Goal: Task Accomplishment & Management: Complete application form

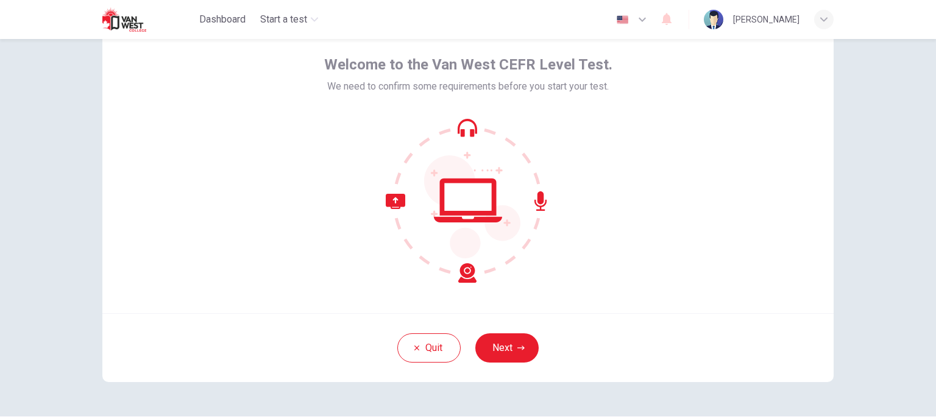
scroll to position [90, 0]
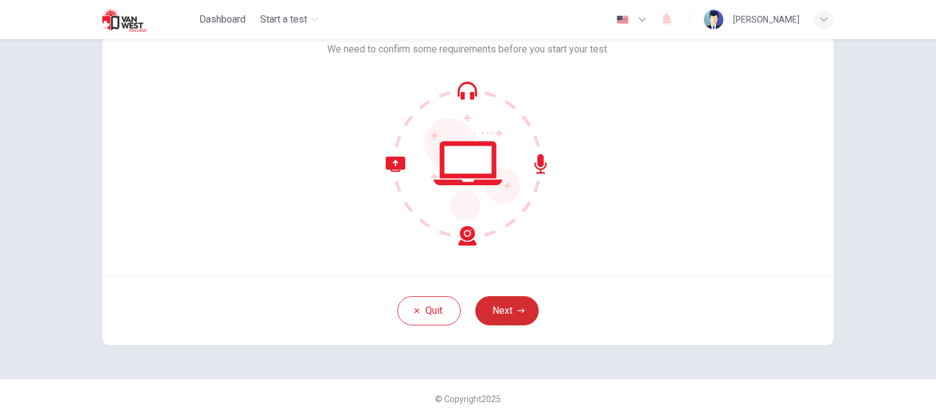
click at [519, 308] on icon "button" at bounding box center [520, 310] width 7 height 7
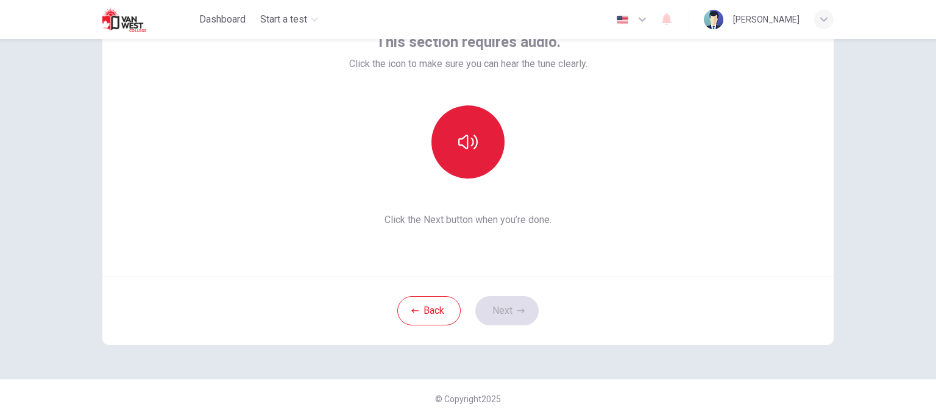
click at [470, 143] on icon "button" at bounding box center [467, 141] width 19 height 19
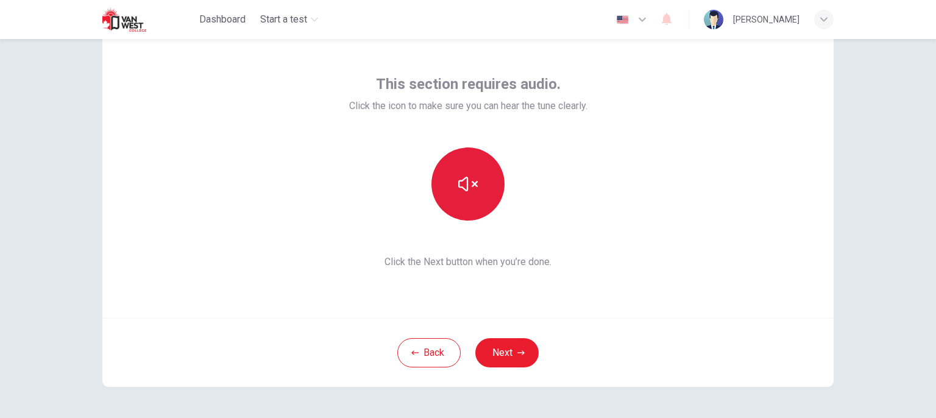
scroll to position [29, 0]
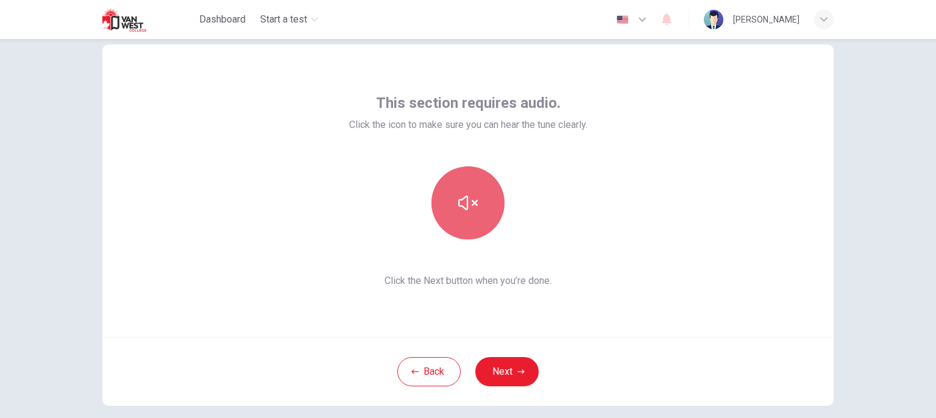
click at [471, 213] on button "button" at bounding box center [467, 202] width 73 height 73
click at [481, 208] on button "button" at bounding box center [467, 202] width 73 height 73
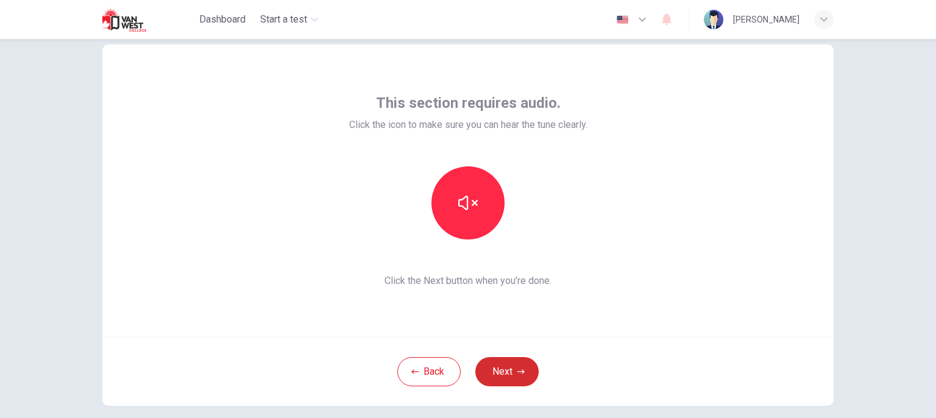
click at [509, 369] on button "Next" at bounding box center [506, 371] width 63 height 29
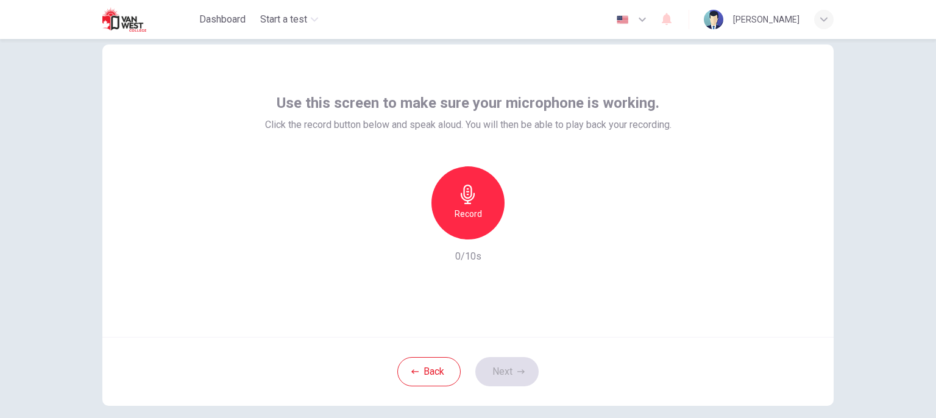
click at [456, 211] on h6 "Record" at bounding box center [468, 214] width 27 height 15
click at [523, 228] on icon "button" at bounding box center [524, 230] width 12 height 12
click at [504, 368] on button "Next" at bounding box center [506, 371] width 63 height 29
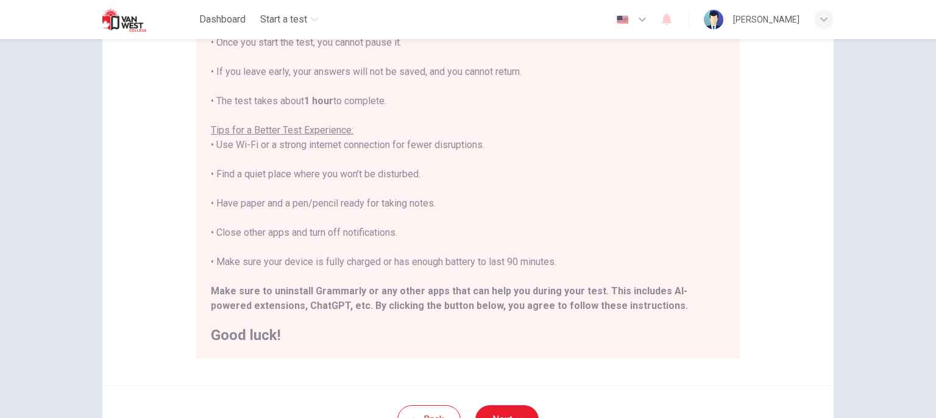
scroll to position [260, 0]
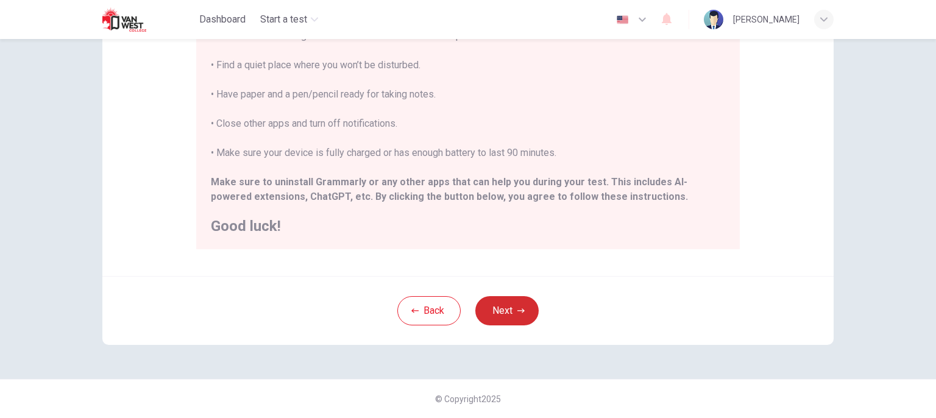
click at [532, 305] on button "Next" at bounding box center [506, 310] width 63 height 29
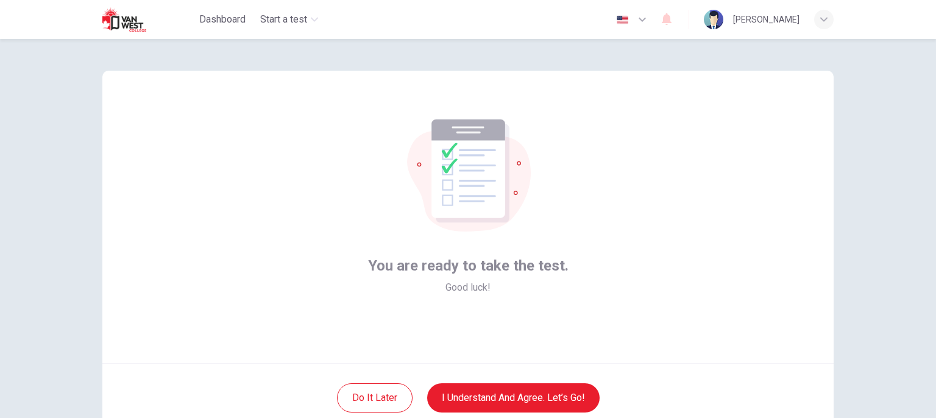
scroll to position [0, 0]
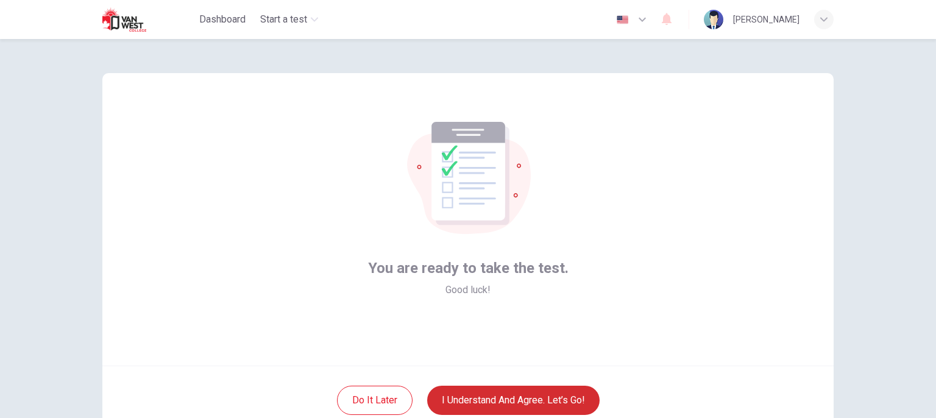
click at [539, 395] on button "I understand and agree. Let’s go!" at bounding box center [513, 400] width 172 height 29
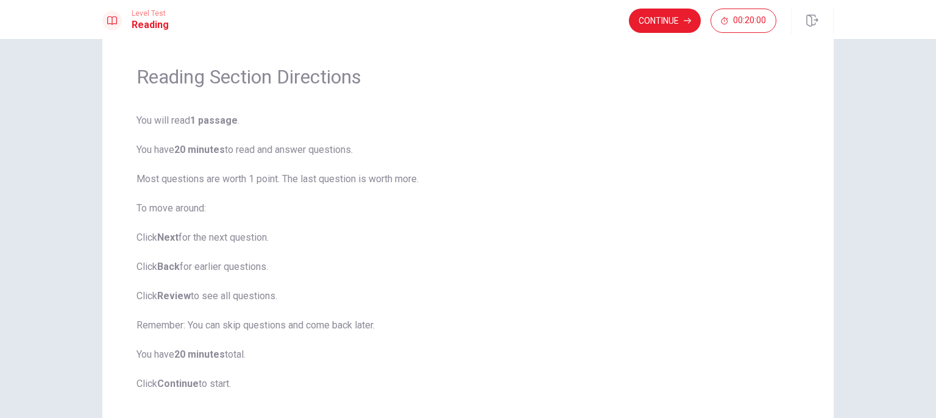
scroll to position [61, 0]
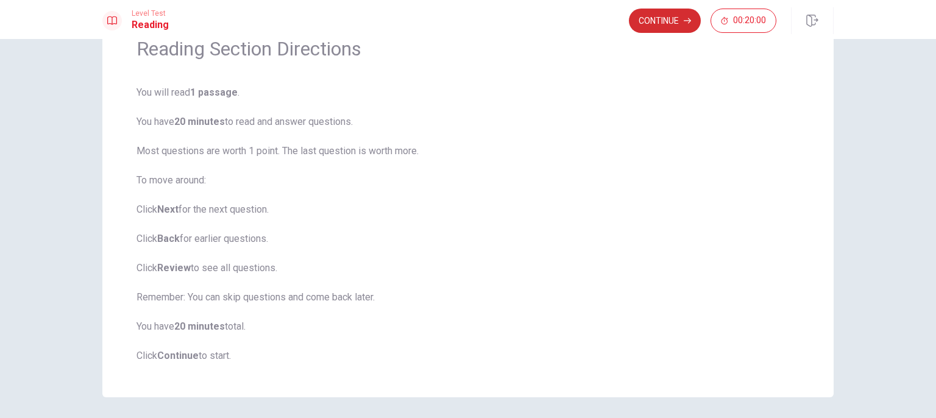
click at [649, 27] on button "Continue" at bounding box center [665, 21] width 72 height 24
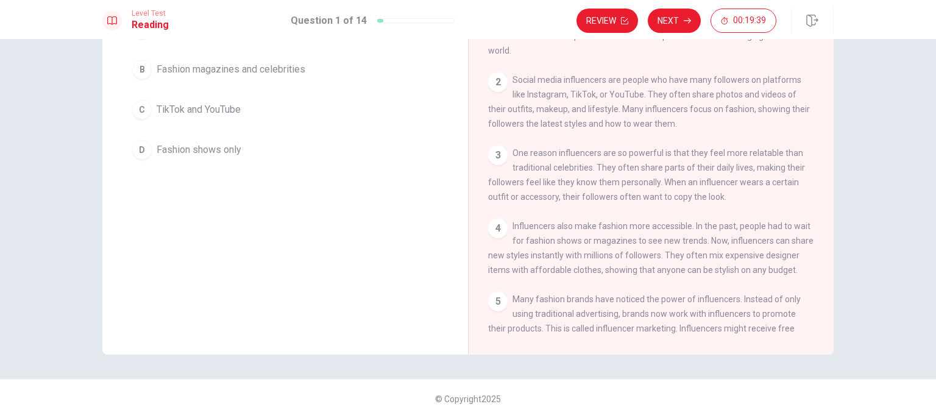
scroll to position [30, 0]
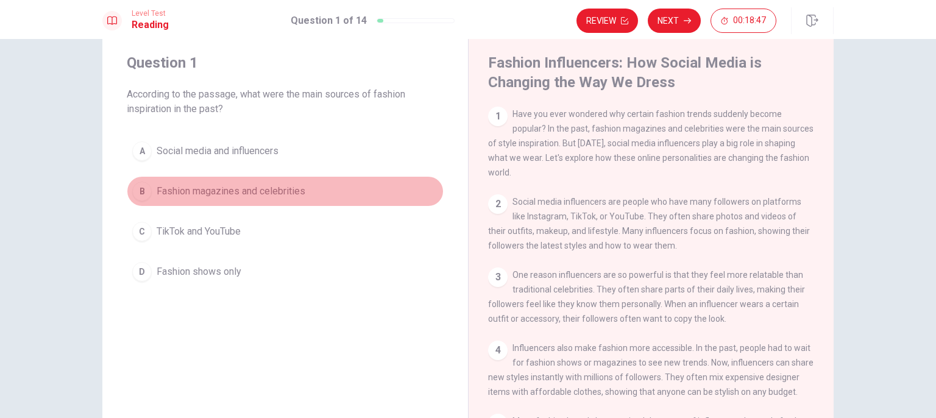
click at [142, 194] on div "B" at bounding box center [141, 191] width 19 height 19
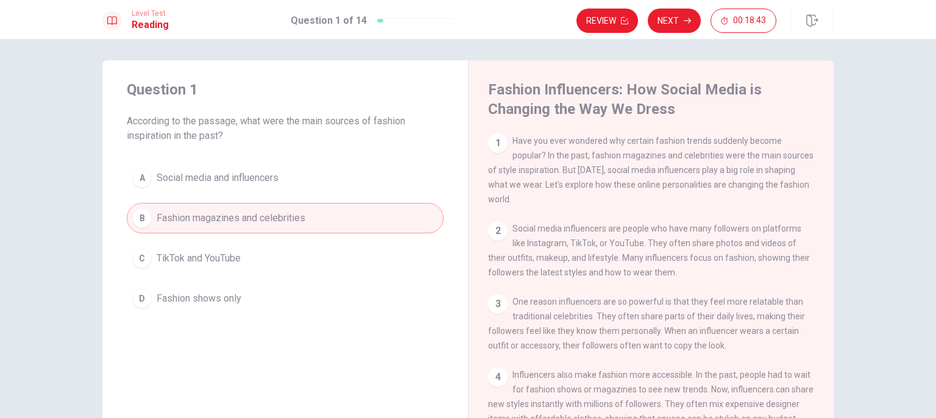
scroll to position [0, 0]
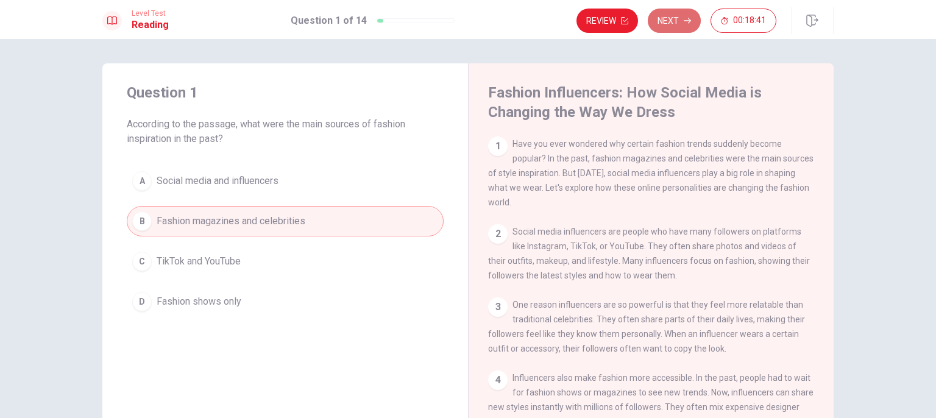
click at [671, 24] on button "Next" at bounding box center [674, 21] width 53 height 24
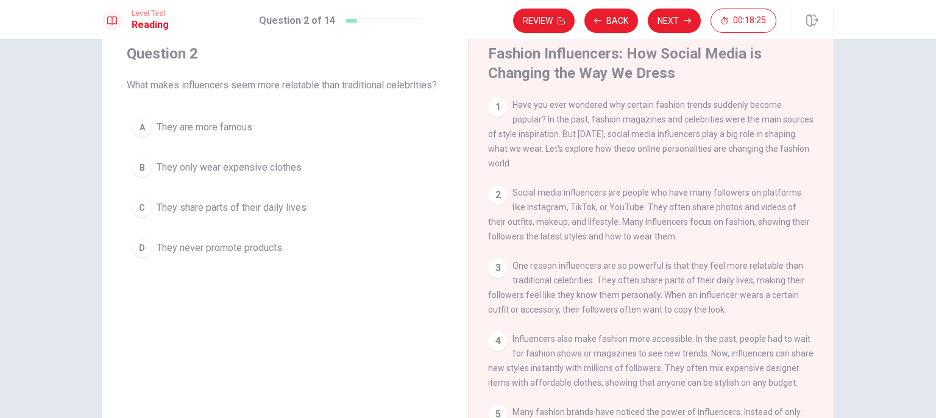
scroll to position [61, 0]
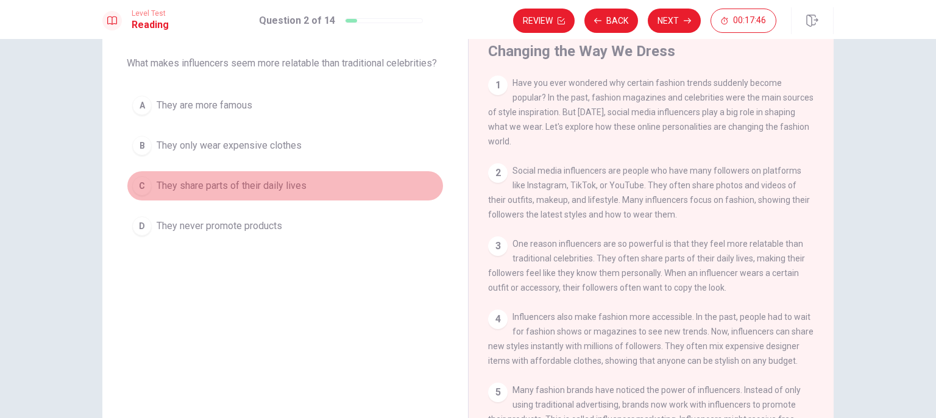
click at [157, 187] on span "They share parts of their daily lives" at bounding box center [232, 186] width 150 height 15
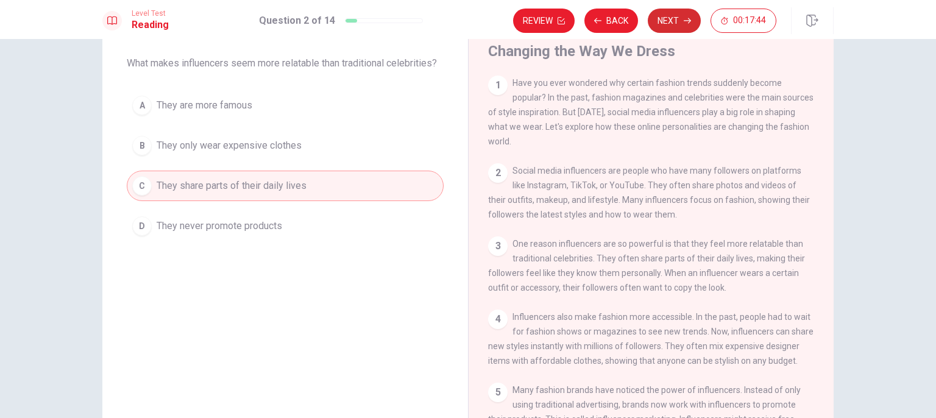
click at [685, 23] on icon "button" at bounding box center [687, 20] width 7 height 7
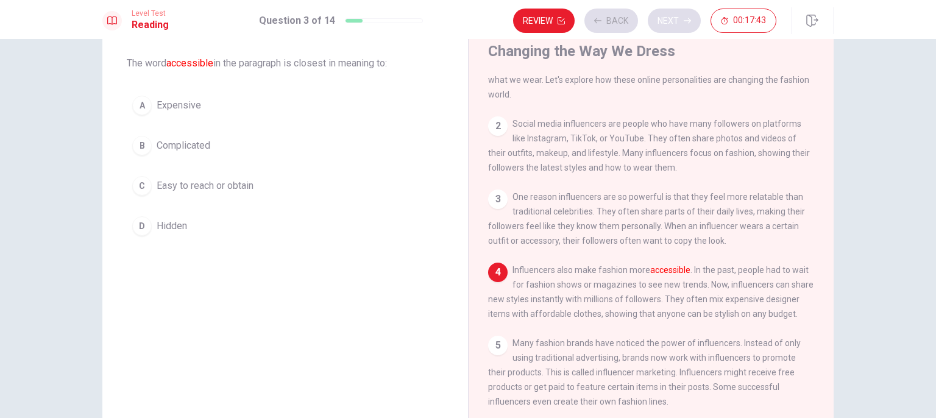
scroll to position [87, 0]
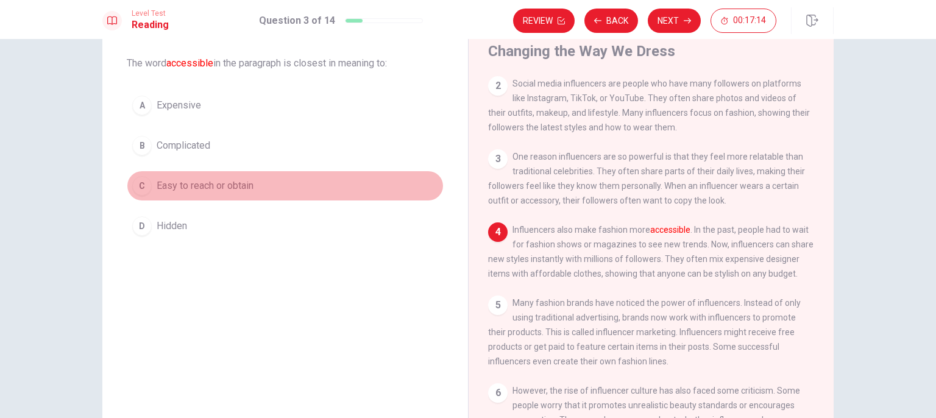
click at [234, 180] on span "Easy to reach or obtain" at bounding box center [205, 186] width 97 height 15
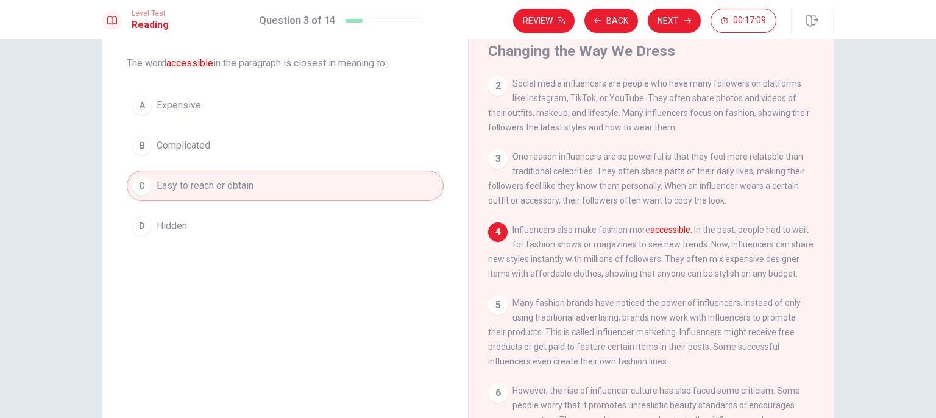
click at [667, 19] on button "Next" at bounding box center [674, 21] width 53 height 24
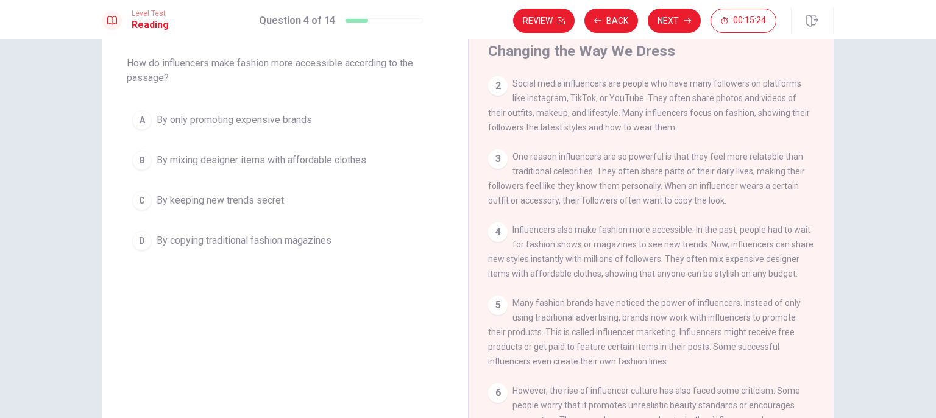
click at [185, 158] on span "By mixing designer items with affordable clothes" at bounding box center [262, 160] width 210 height 15
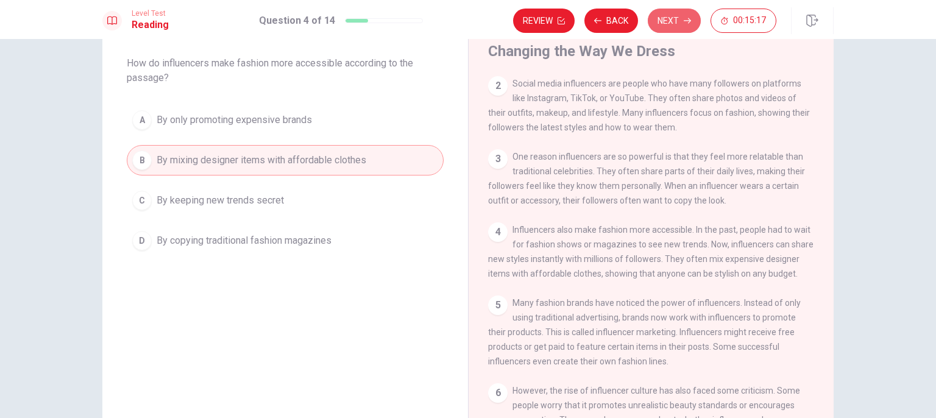
drag, startPoint x: 663, startPoint y: 20, endPoint x: 673, endPoint y: 24, distance: 9.8
click at [665, 21] on button "Next" at bounding box center [674, 21] width 53 height 24
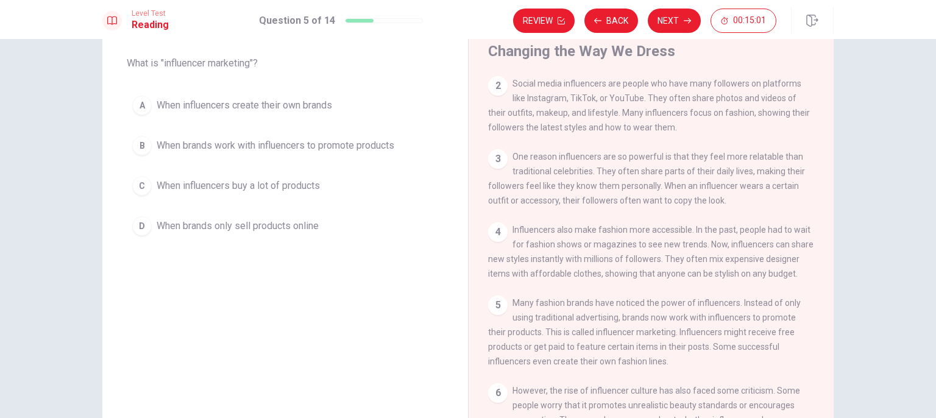
click at [314, 149] on span "When brands work with influencers to promote products" at bounding box center [276, 145] width 238 height 15
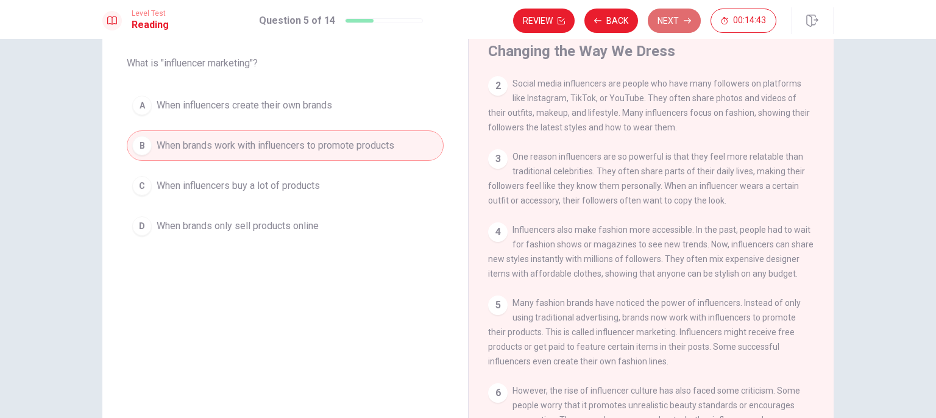
click at [673, 28] on button "Next" at bounding box center [674, 21] width 53 height 24
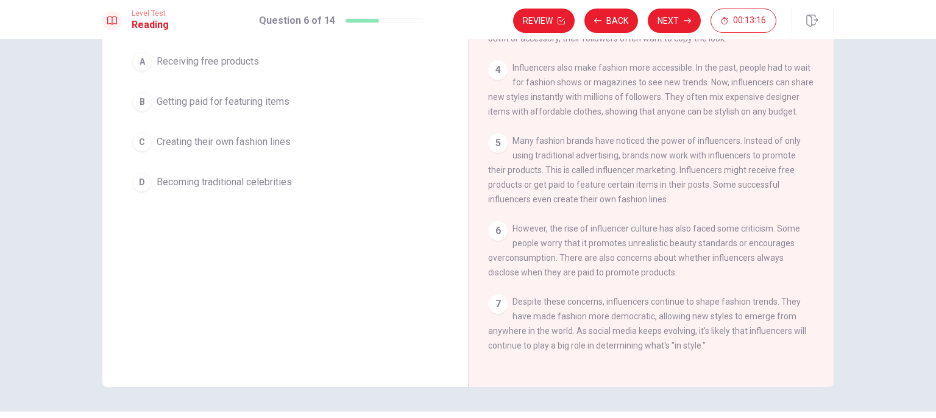
scroll to position [91, 0]
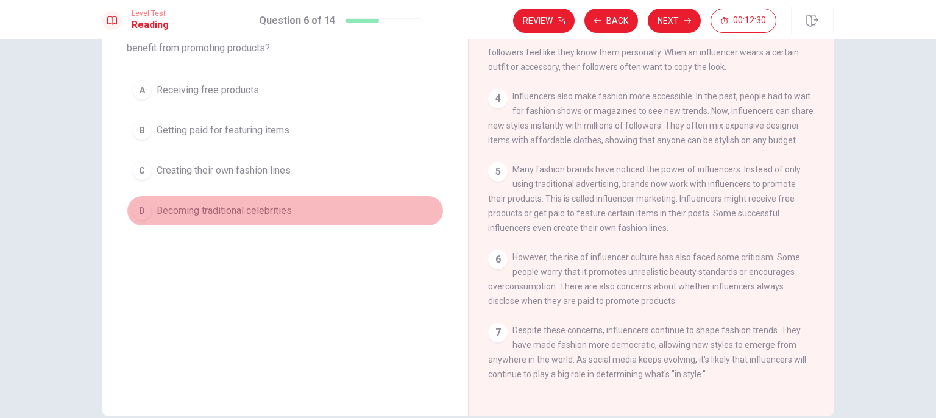
click at [282, 214] on span "Becoming traditional celebrities" at bounding box center [224, 210] width 135 height 15
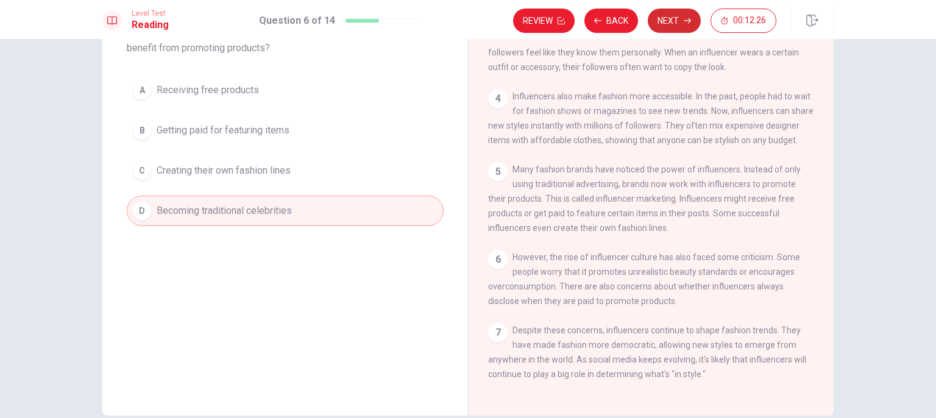
click at [670, 24] on button "Next" at bounding box center [674, 21] width 53 height 24
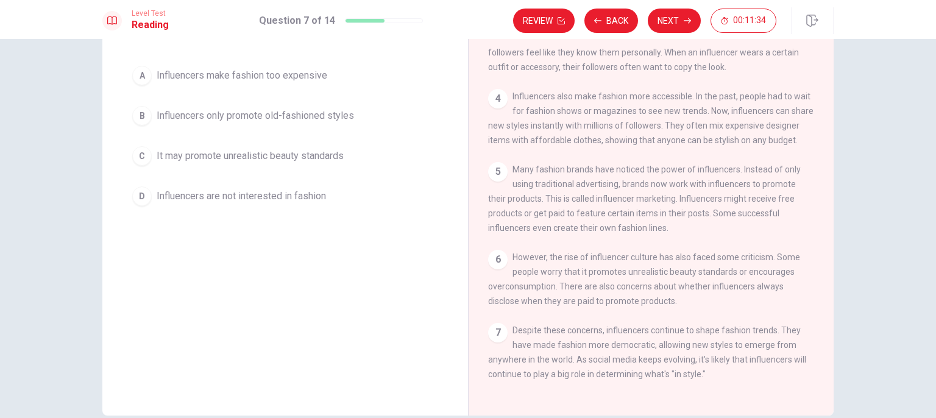
click at [330, 160] on span "It may promote unrealistic beauty standards" at bounding box center [250, 156] width 187 height 15
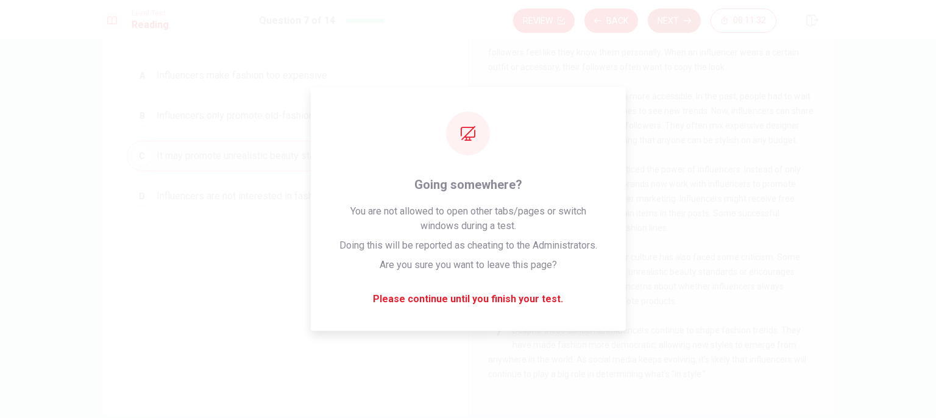
click at [696, 27] on button "Next" at bounding box center [674, 21] width 53 height 24
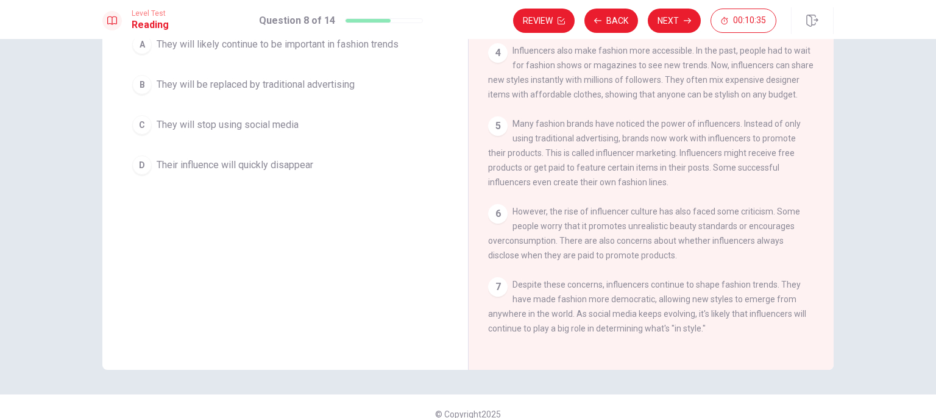
scroll to position [152, 0]
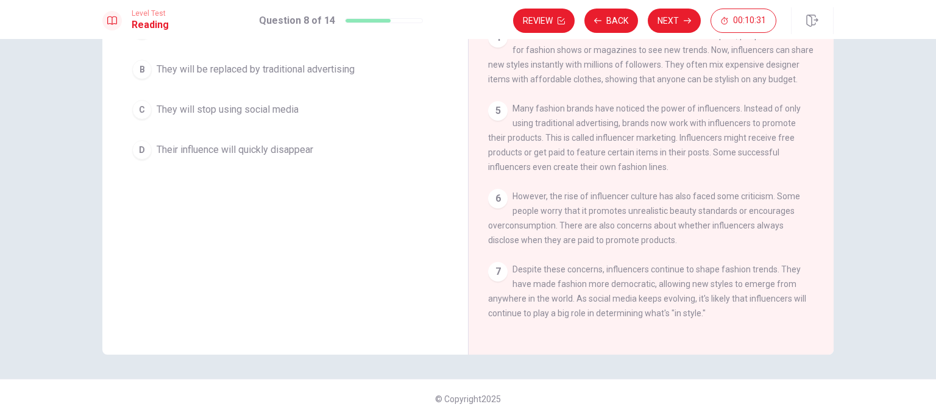
drag, startPoint x: 611, startPoint y: 298, endPoint x: 641, endPoint y: 298, distance: 29.9
click at [641, 298] on span "Despite these concerns, influencers continue to shape fashion trends. They have…" at bounding box center [647, 291] width 318 height 54
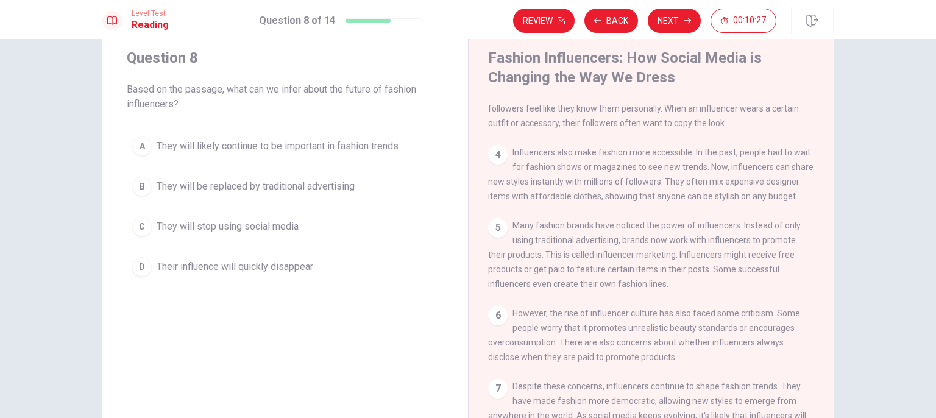
scroll to position [30, 0]
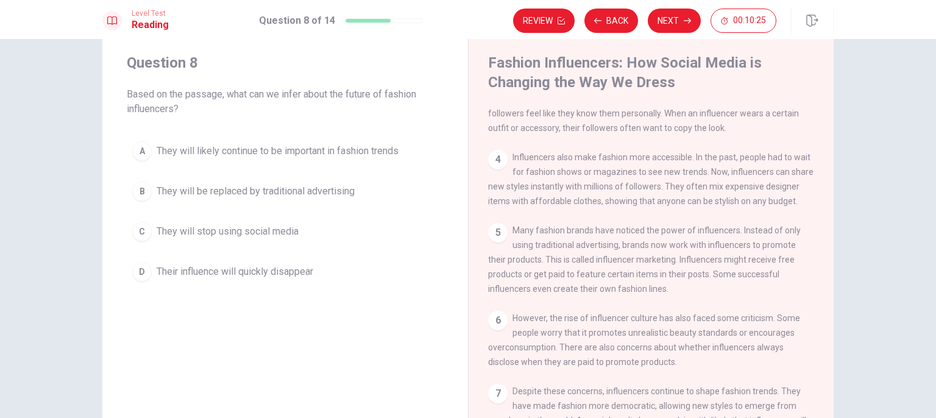
click at [247, 150] on span "They will likely continue to be important in fashion trends" at bounding box center [278, 151] width 242 height 15
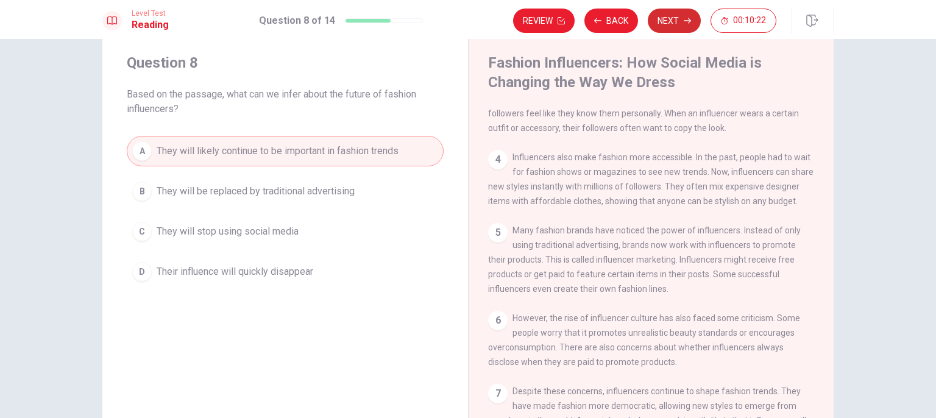
click at [687, 24] on icon "button" at bounding box center [687, 20] width 7 height 7
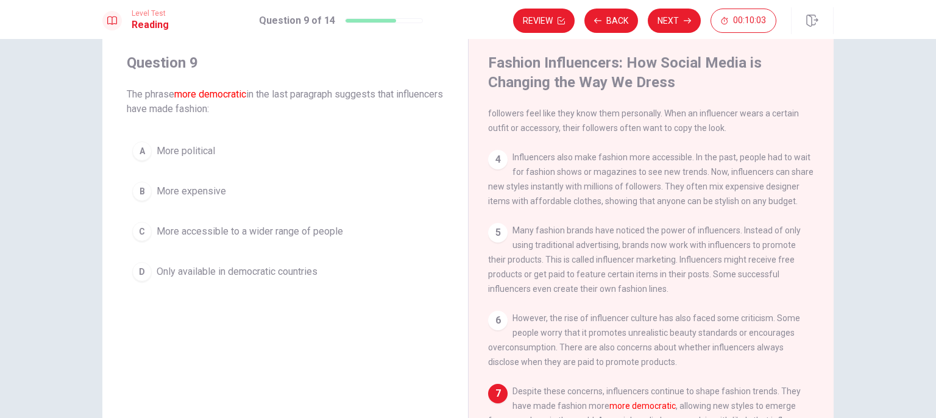
click at [331, 240] on button "C More accessible to a wider range of people" at bounding box center [285, 231] width 317 height 30
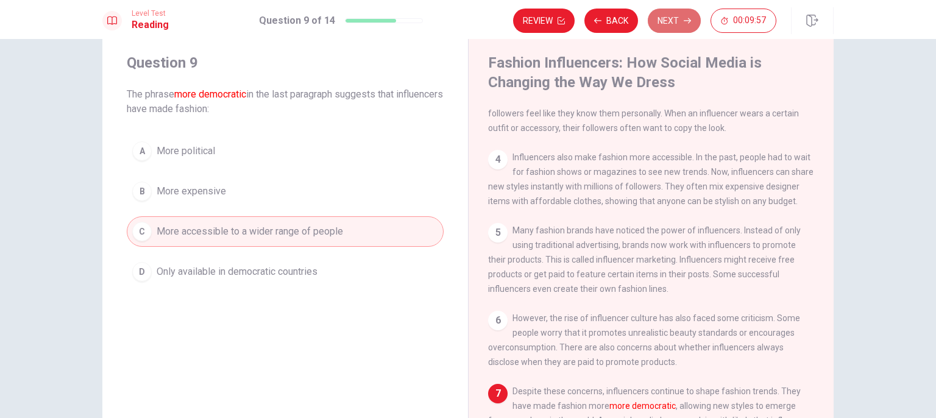
click at [682, 29] on button "Next" at bounding box center [674, 21] width 53 height 24
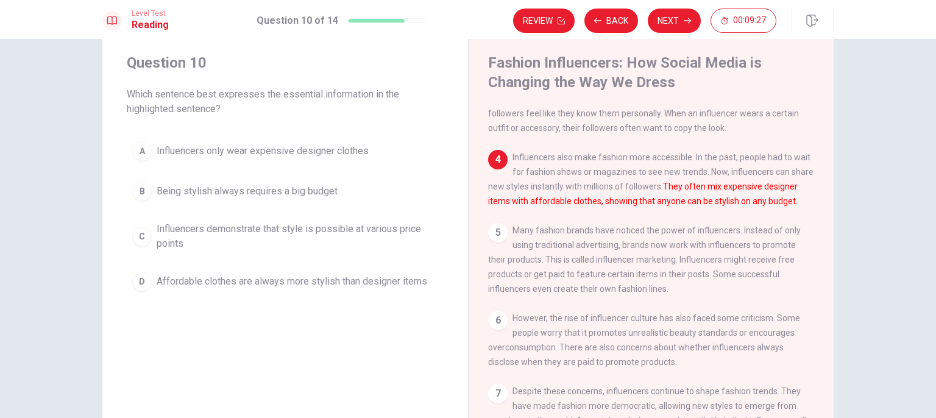
click at [366, 228] on span "Influencers demonstrate that style is possible at various price points" at bounding box center [297, 236] width 281 height 29
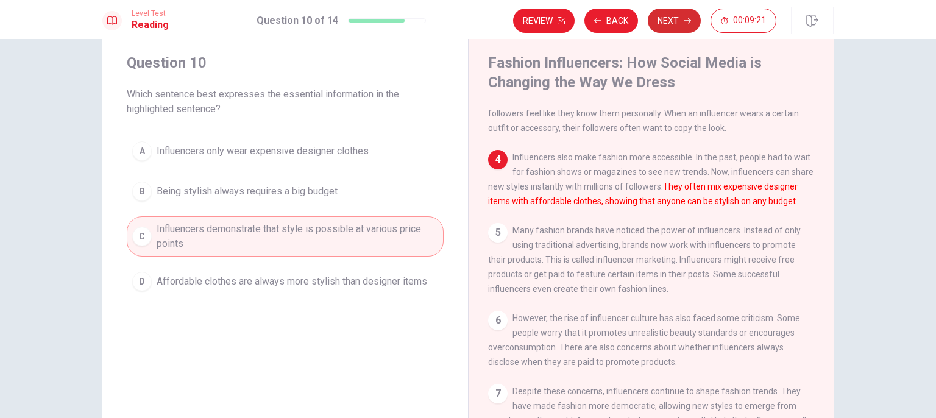
click at [681, 25] on button "Next" at bounding box center [674, 21] width 53 height 24
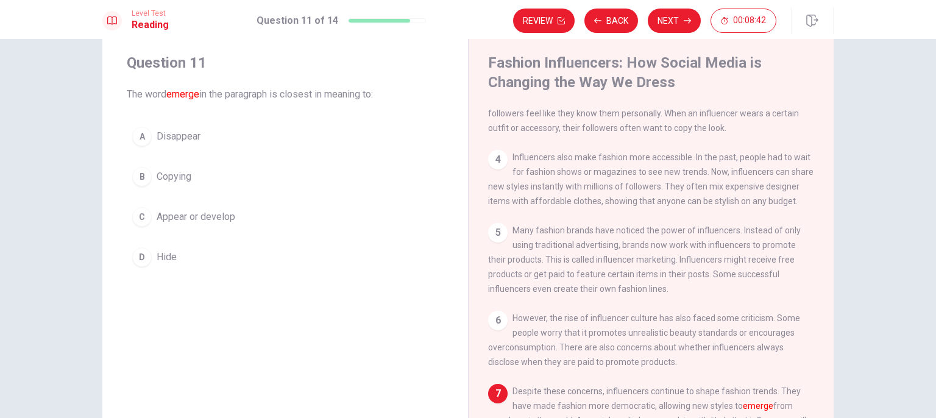
click at [174, 213] on span "Appear or develop" at bounding box center [196, 217] width 79 height 15
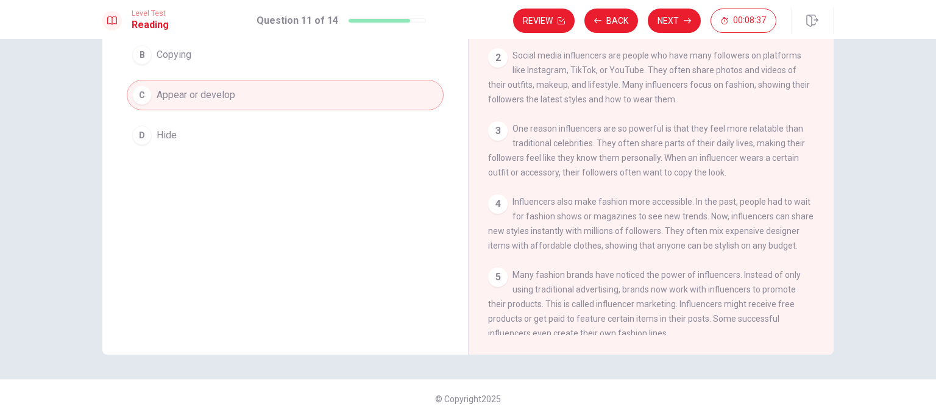
scroll to position [0, 0]
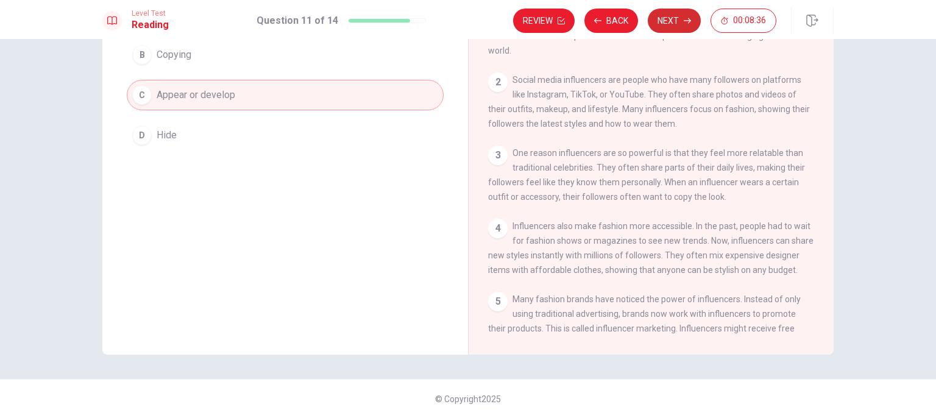
click at [678, 15] on button "Next" at bounding box center [674, 21] width 53 height 24
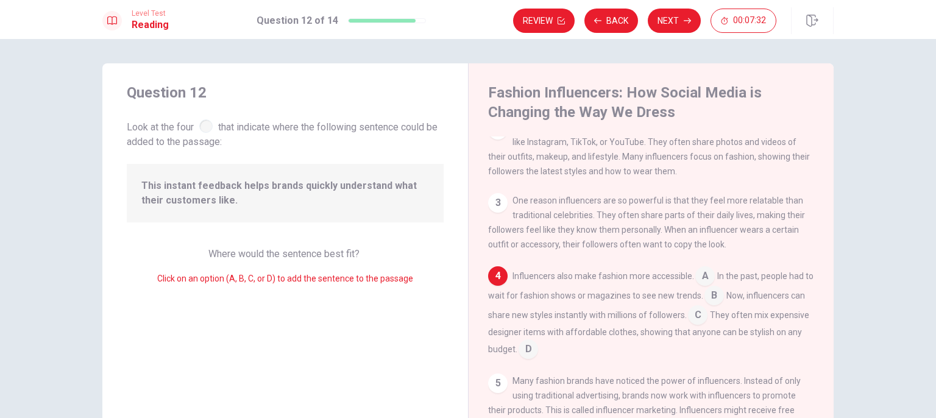
click at [707, 320] on input at bounding box center [697, 315] width 19 height 19
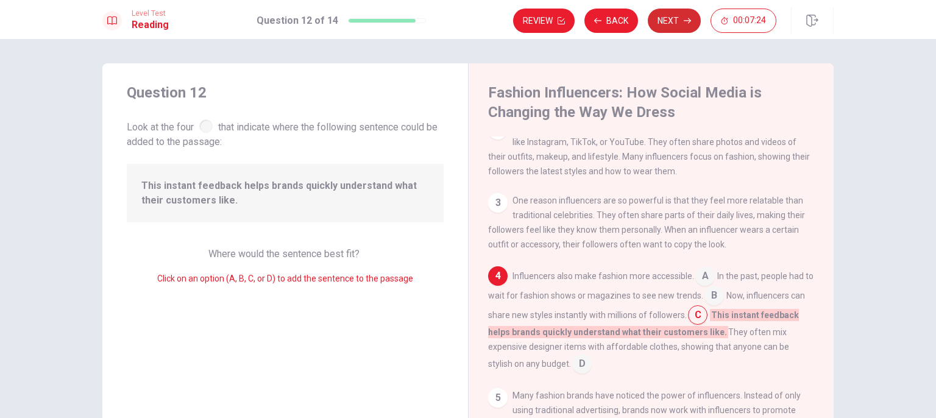
click at [668, 13] on button "Next" at bounding box center [674, 21] width 53 height 24
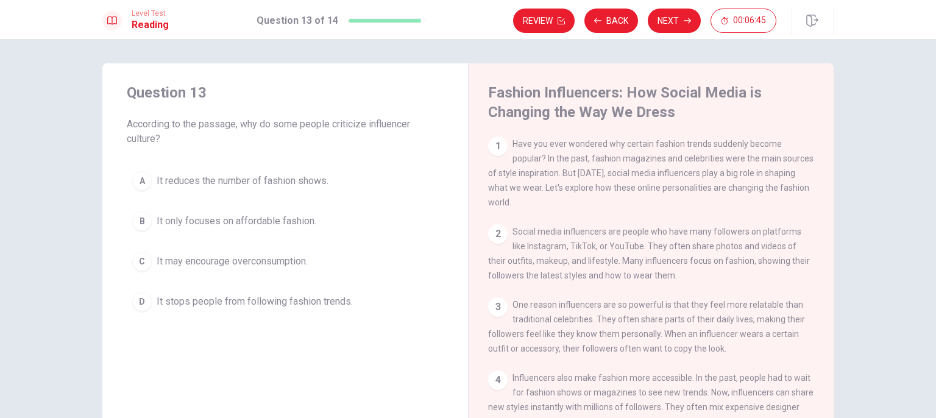
click at [219, 263] on span "It may encourage overconsumption." at bounding box center [232, 261] width 151 height 15
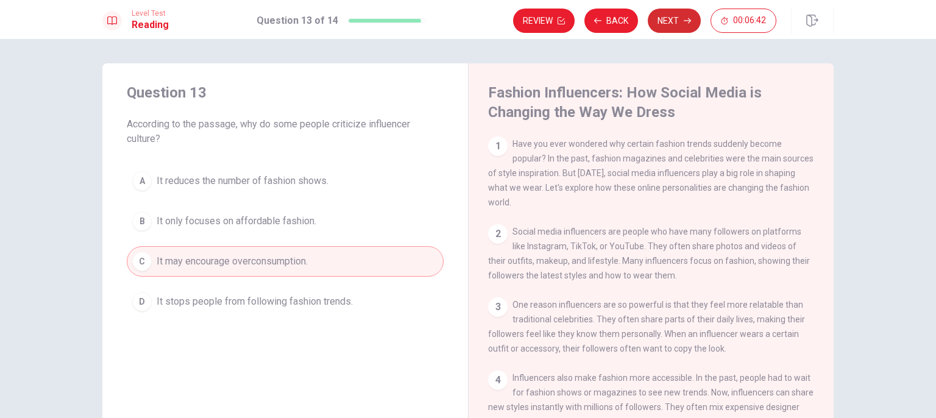
click at [681, 25] on button "Next" at bounding box center [674, 21] width 53 height 24
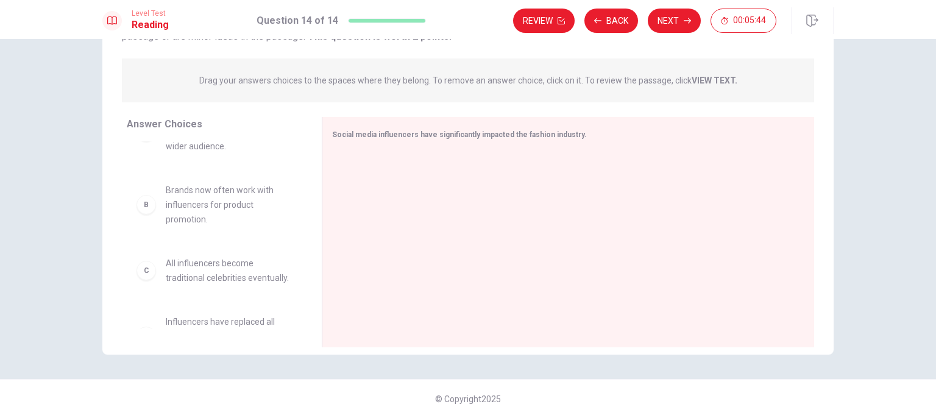
scroll to position [61, 0]
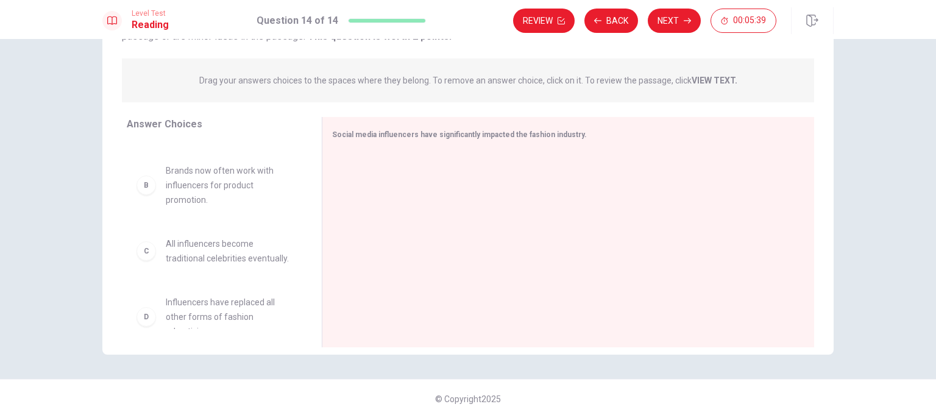
click at [202, 185] on span "Brands now often work with influencers for product promotion." at bounding box center [229, 185] width 127 height 44
drag, startPoint x: 178, startPoint y: 188, endPoint x: 387, endPoint y: 186, distance: 209.6
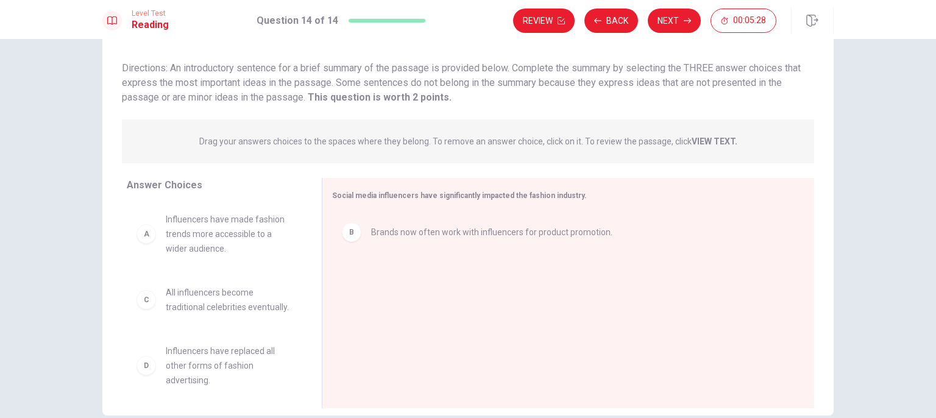
scroll to position [10, 0]
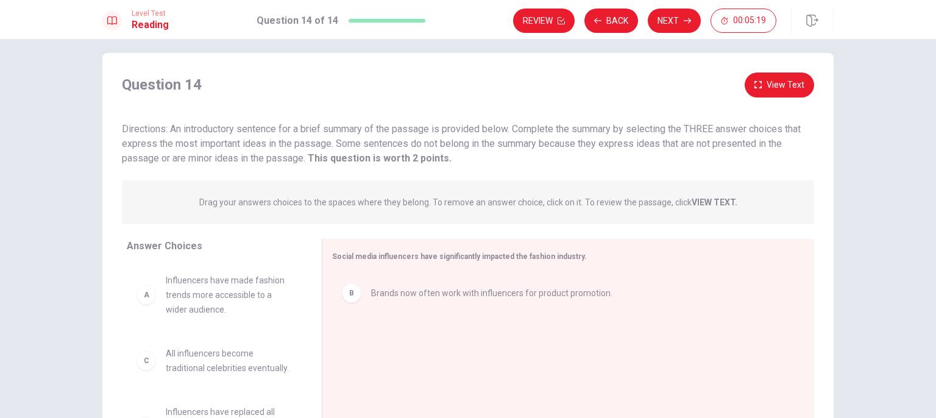
drag, startPoint x: 687, startPoint y: 132, endPoint x: 446, endPoint y: 180, distance: 246.0
click at [729, 139] on span "Directions: An introductory sentence for a brief summary of the passage is prov…" at bounding box center [461, 143] width 679 height 41
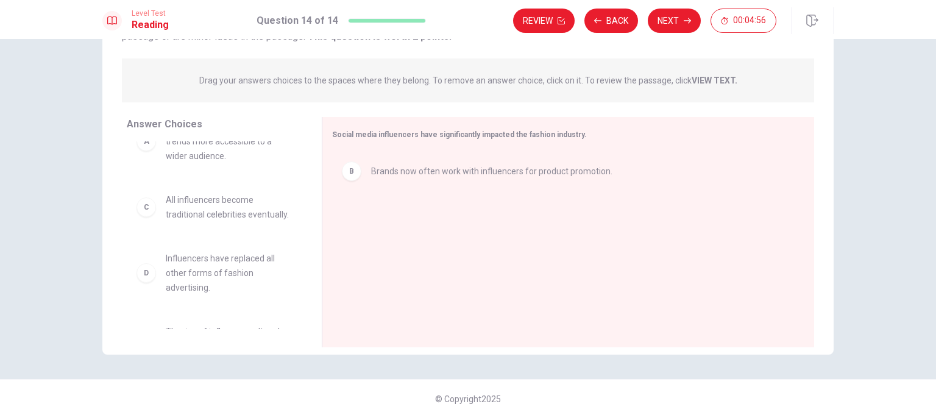
scroll to position [0, 0]
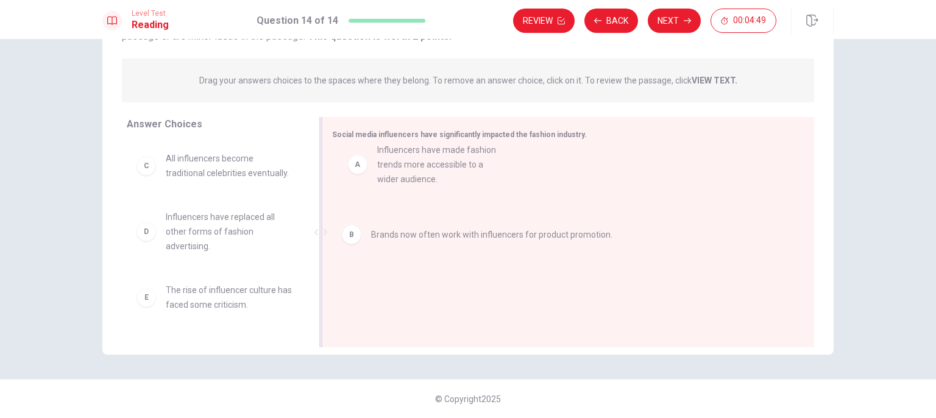
drag, startPoint x: 238, startPoint y: 169, endPoint x: 465, endPoint y: 162, distance: 228.0
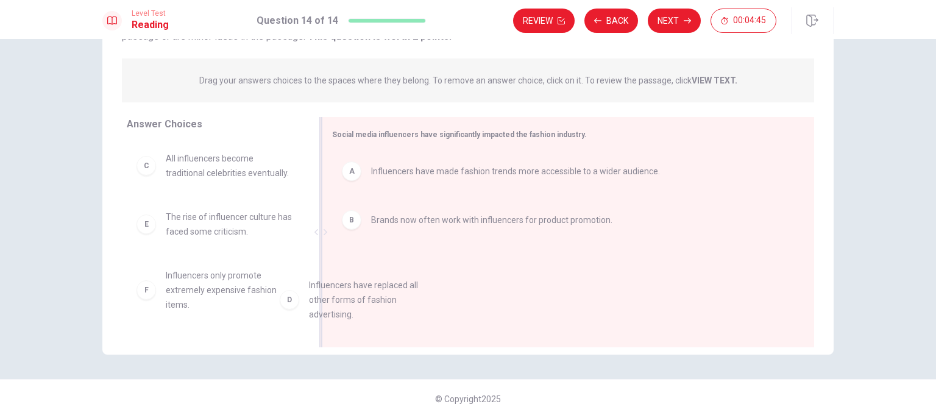
scroll to position [1, 0]
drag, startPoint x: 236, startPoint y: 235, endPoint x: 456, endPoint y: 270, distance: 222.8
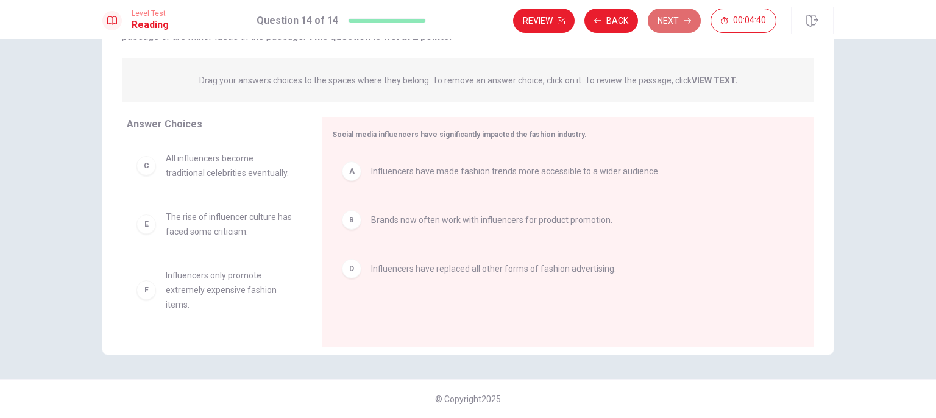
click at [673, 30] on button "Next" at bounding box center [674, 21] width 53 height 24
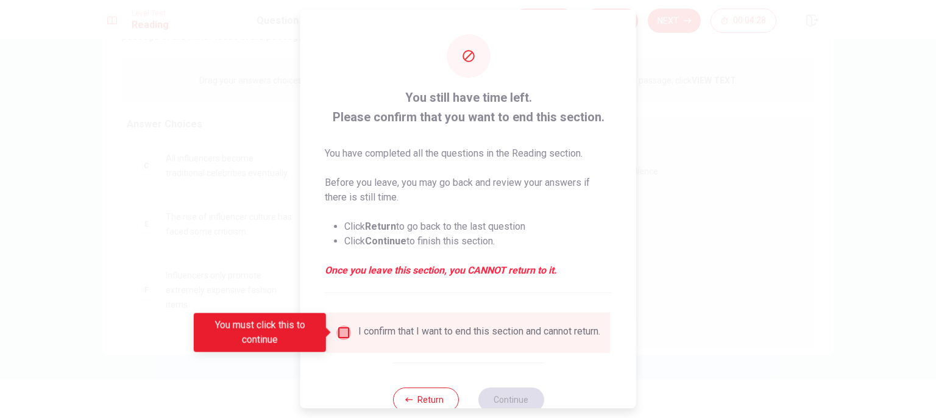
click at [344, 333] on input "You must click this to continue" at bounding box center [343, 332] width 15 height 15
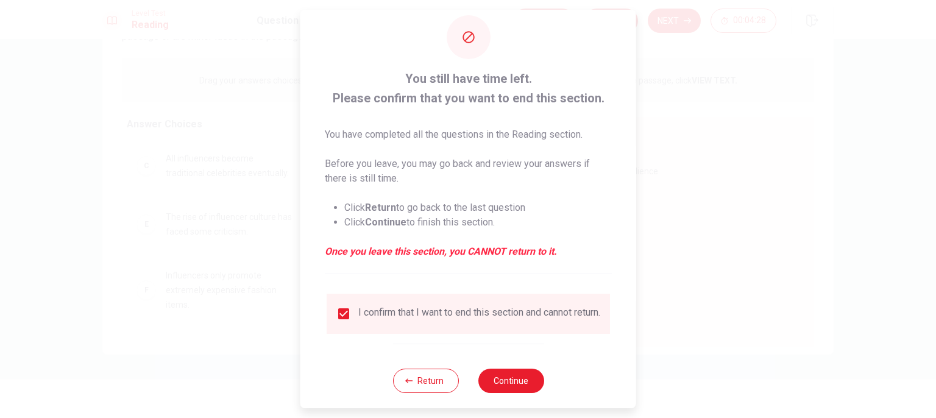
scroll to position [37, 0]
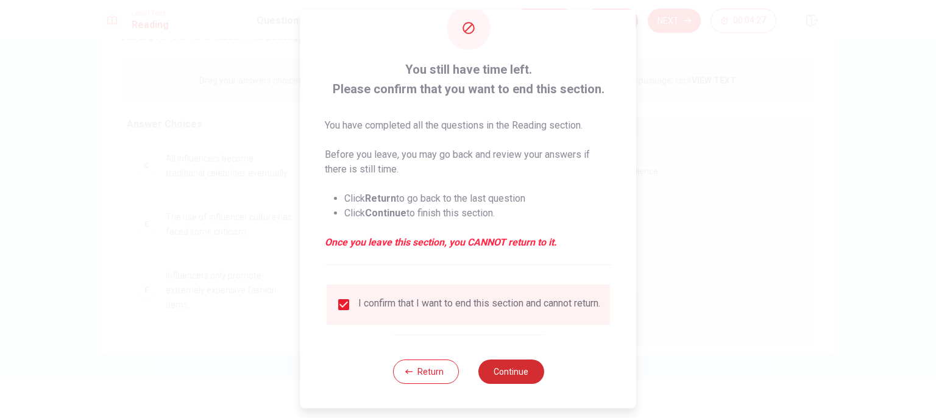
click at [512, 364] on button "Continue" at bounding box center [511, 371] width 66 height 24
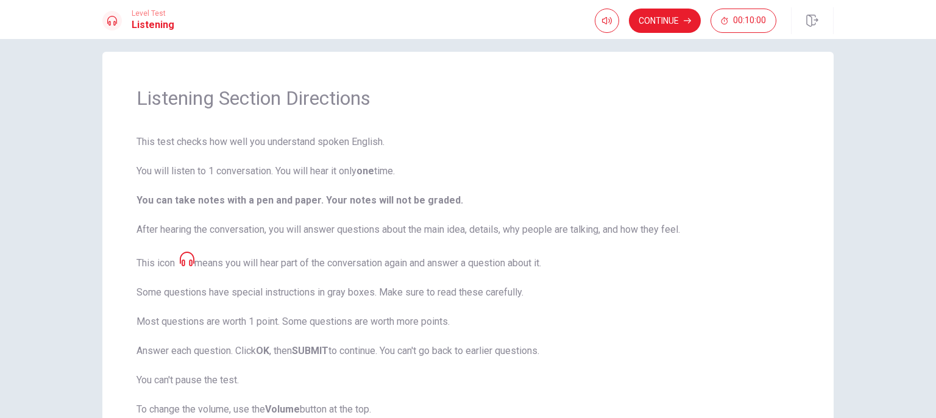
scroll to position [0, 0]
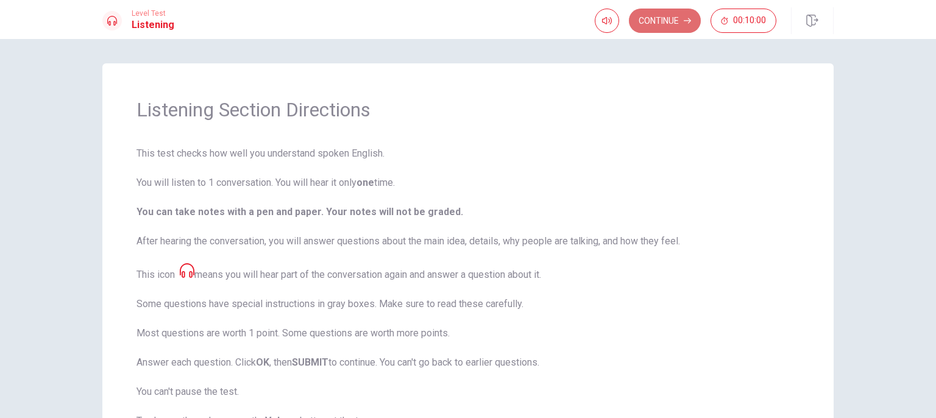
click at [660, 27] on button "Continue" at bounding box center [665, 21] width 72 height 24
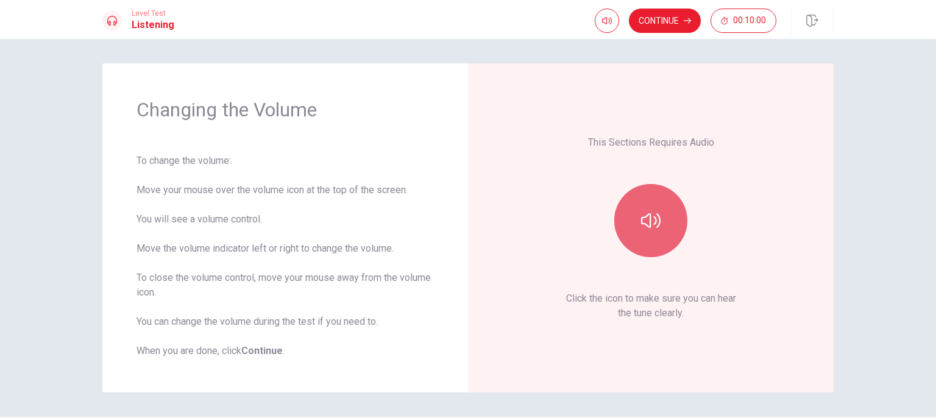
click at [650, 214] on icon "button" at bounding box center [650, 220] width 19 height 19
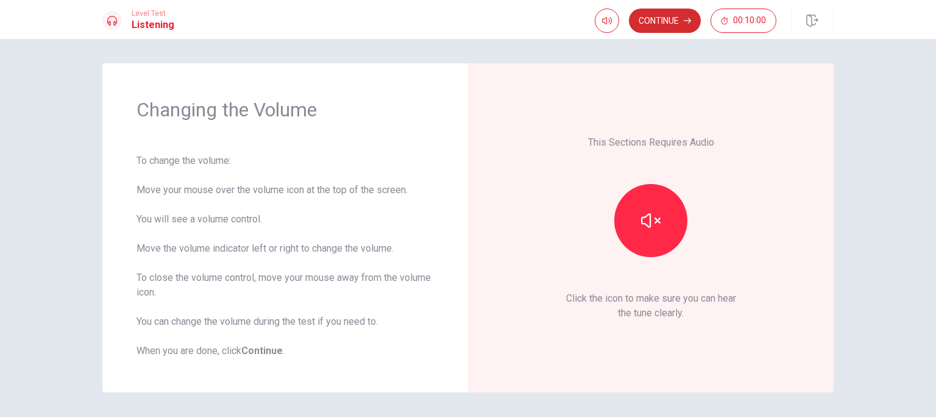
click at [652, 23] on button "Continue" at bounding box center [665, 21] width 72 height 24
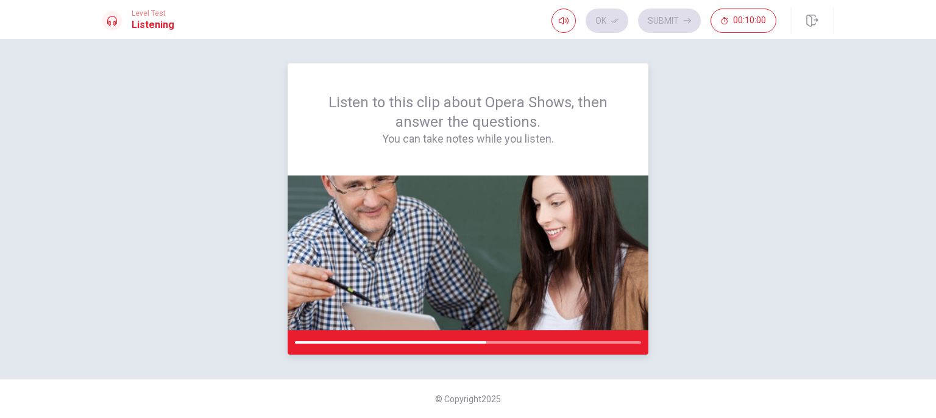
click at [586, 225] on img at bounding box center [468, 252] width 361 height 155
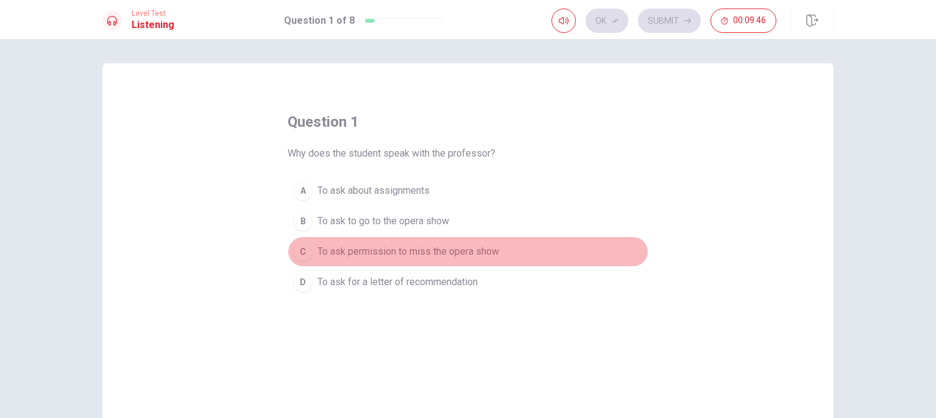
click at [433, 254] on span "To ask permission to miss the opera show" at bounding box center [408, 251] width 182 height 15
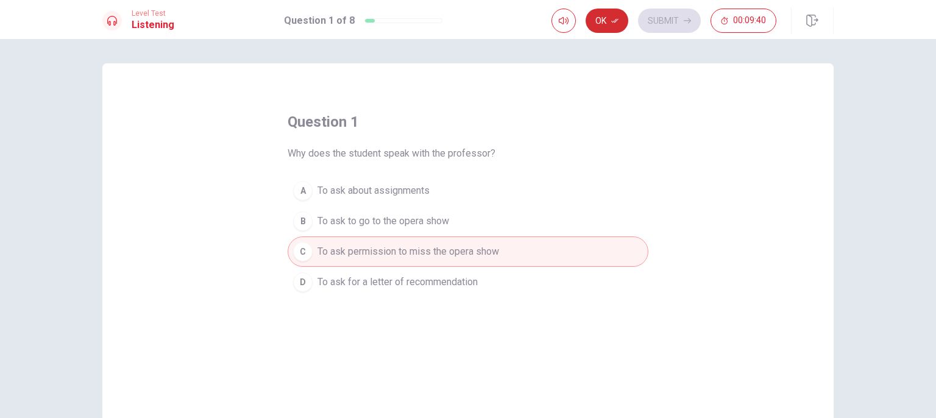
click at [613, 23] on icon "button" at bounding box center [614, 20] width 7 height 7
click at [650, 15] on button "Submit" at bounding box center [669, 21] width 63 height 24
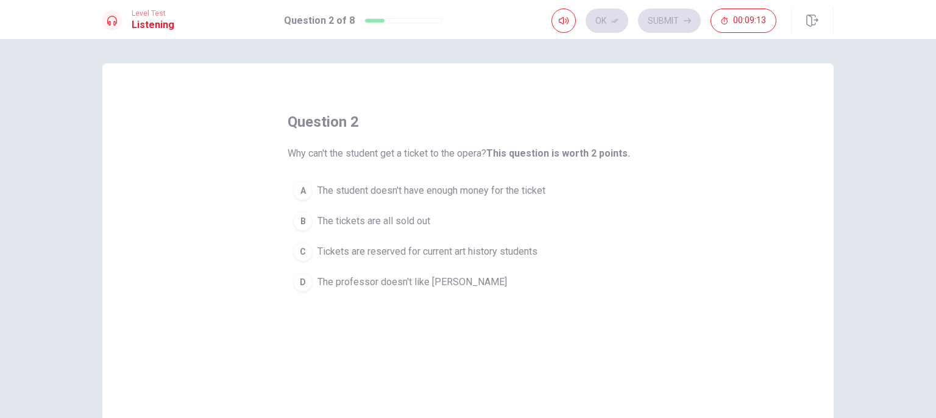
click at [395, 253] on span "Tickets are reserved for current art history students" at bounding box center [427, 251] width 220 height 15
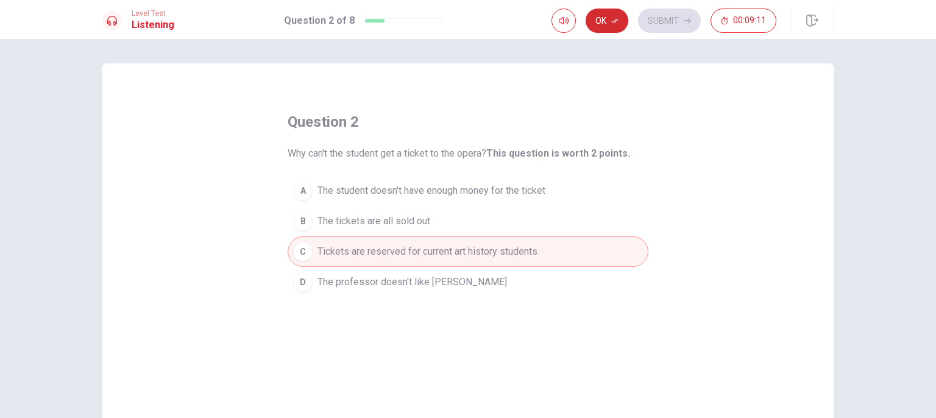
click at [600, 25] on button "Ok" at bounding box center [606, 21] width 43 height 24
click at [680, 20] on button "Submit" at bounding box center [669, 21] width 63 height 24
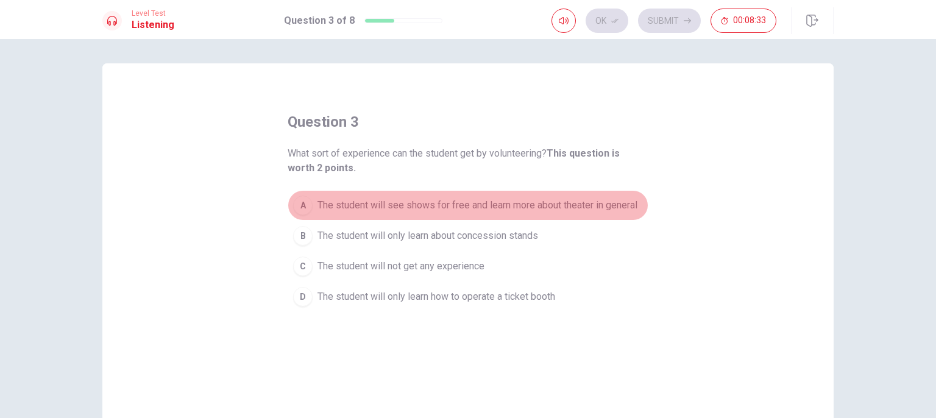
click at [467, 202] on span "The student will see shows for free and learn more about theater in general" at bounding box center [477, 205] width 320 height 15
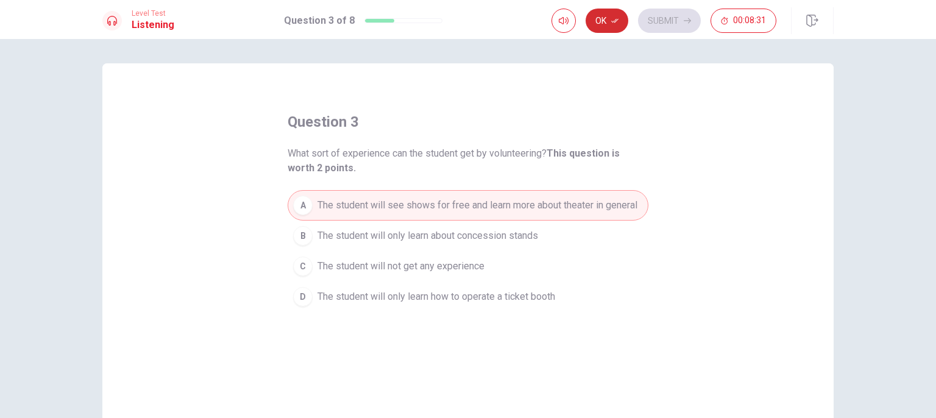
click at [617, 24] on button "Ok" at bounding box center [606, 21] width 43 height 24
click at [670, 32] on button "Submit" at bounding box center [669, 21] width 63 height 24
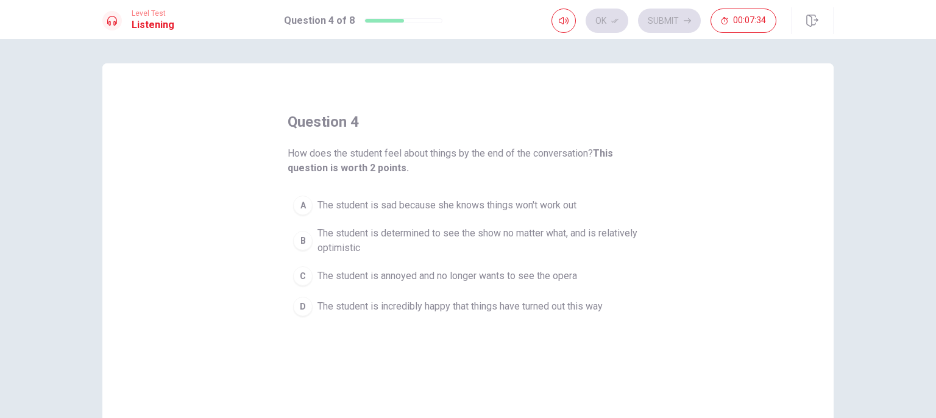
click at [565, 308] on span "The student is incredibly happy that things have turned out this way" at bounding box center [459, 306] width 285 height 15
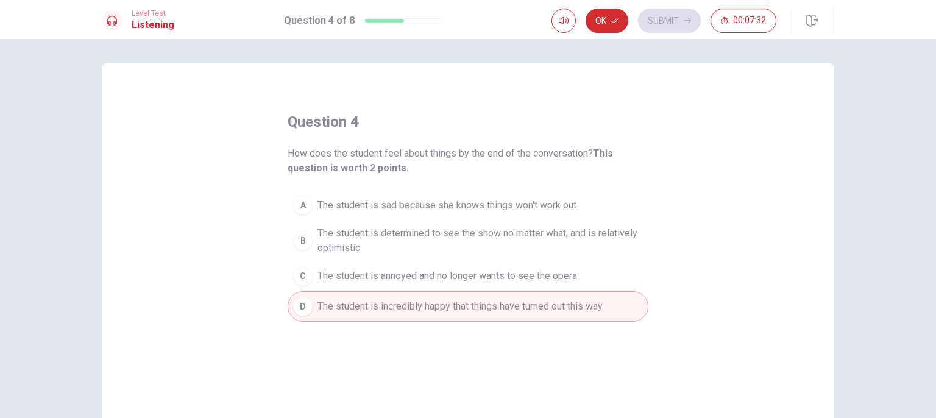
click at [612, 18] on icon "button" at bounding box center [614, 20] width 7 height 7
click at [682, 19] on button "Submit" at bounding box center [669, 21] width 63 height 24
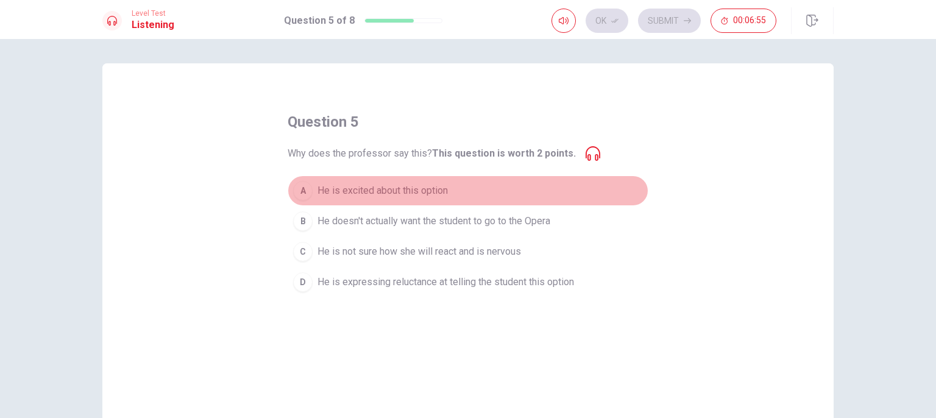
click at [406, 191] on span "He is excited about this option" at bounding box center [382, 190] width 130 height 15
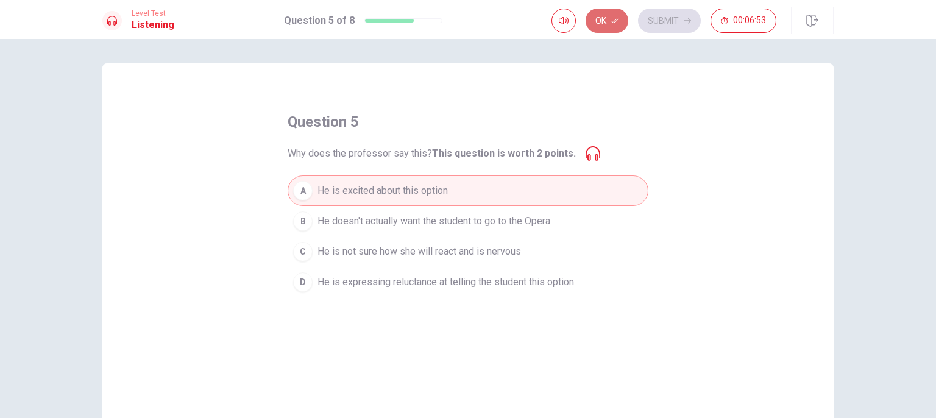
click at [607, 15] on button "Ok" at bounding box center [606, 21] width 43 height 24
click at [665, 28] on button "Submit" at bounding box center [669, 21] width 63 height 24
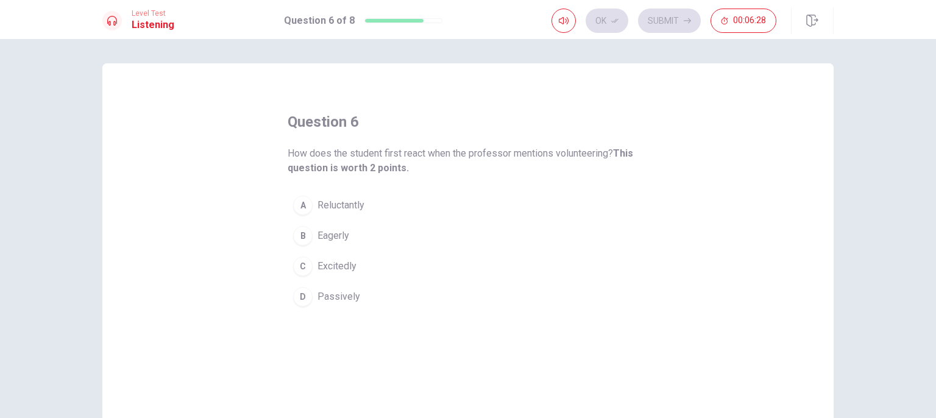
click at [345, 197] on button "A Reluctantly" at bounding box center [468, 205] width 361 height 30
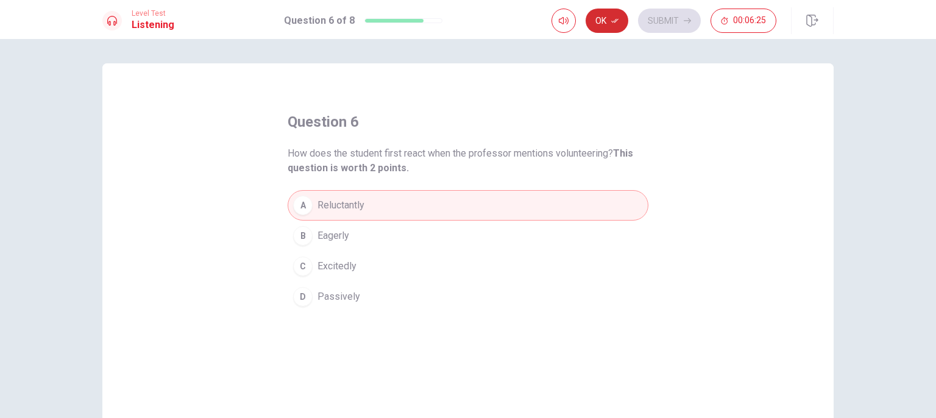
click at [602, 12] on button "Ok" at bounding box center [606, 21] width 43 height 24
click at [670, 27] on button "Submit" at bounding box center [669, 21] width 63 height 24
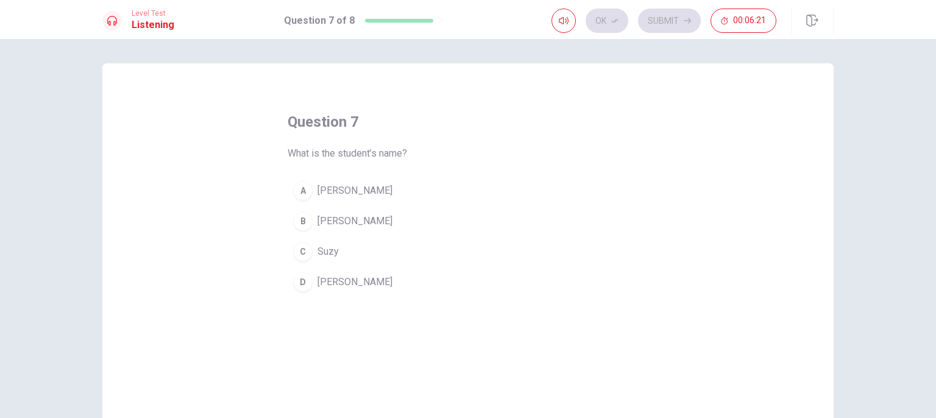
click at [328, 188] on span "[PERSON_NAME]" at bounding box center [354, 190] width 75 height 15
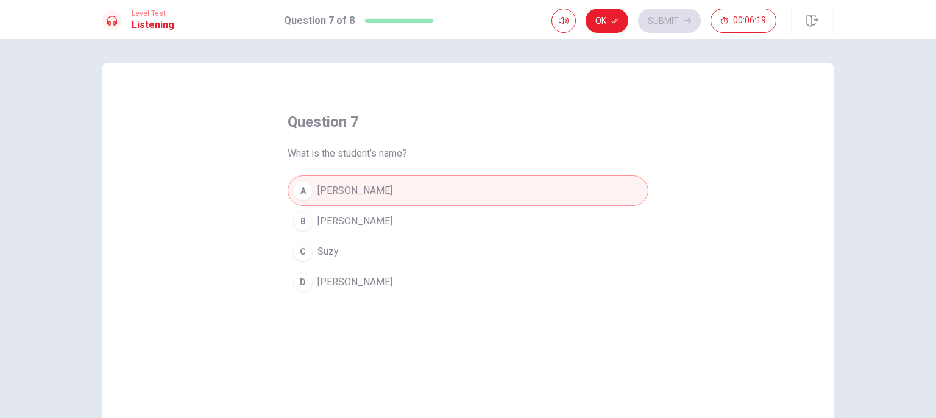
click at [596, 21] on button "Ok" at bounding box center [606, 21] width 43 height 24
click at [669, 12] on button "Submit" at bounding box center [669, 21] width 63 height 24
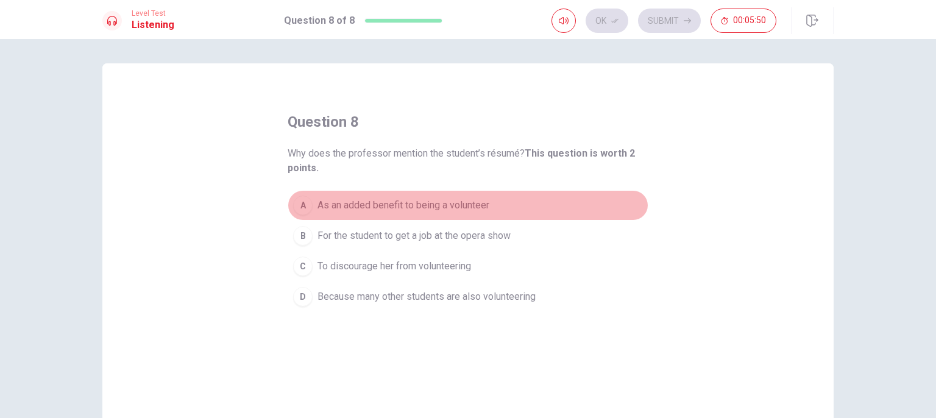
click at [434, 210] on span "As an added benefit to being a volunteer" at bounding box center [403, 205] width 172 height 15
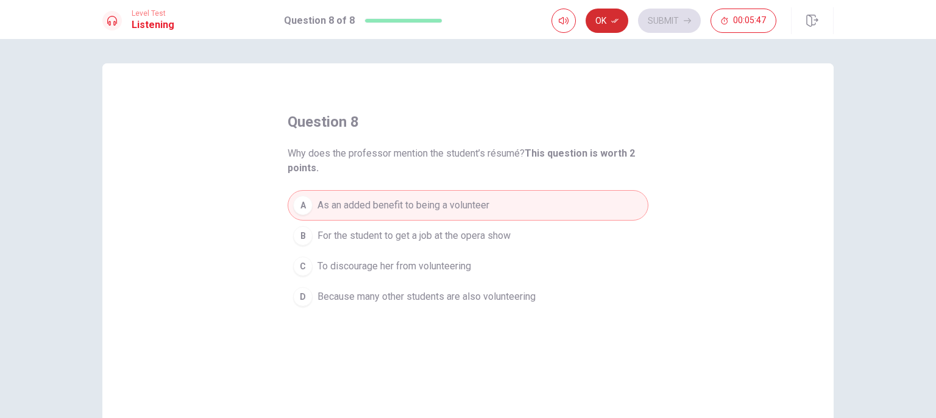
click at [600, 21] on button "Ok" at bounding box center [606, 21] width 43 height 24
click at [675, 10] on button "Submit" at bounding box center [669, 21] width 63 height 24
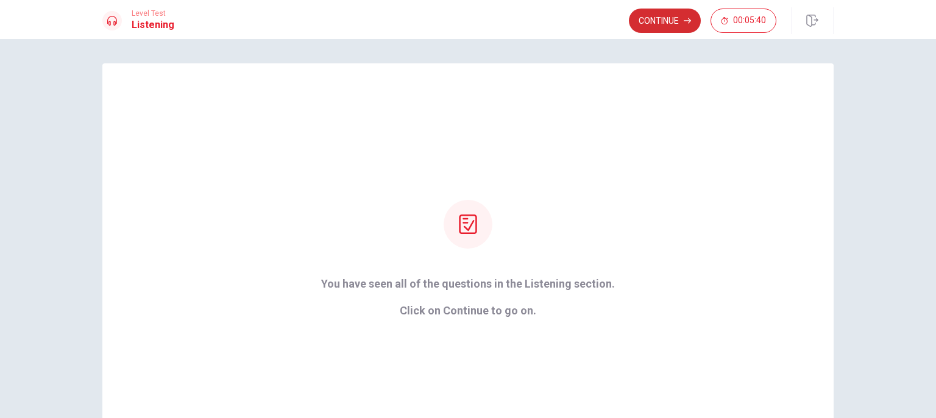
click at [664, 18] on button "Continue" at bounding box center [665, 21] width 72 height 24
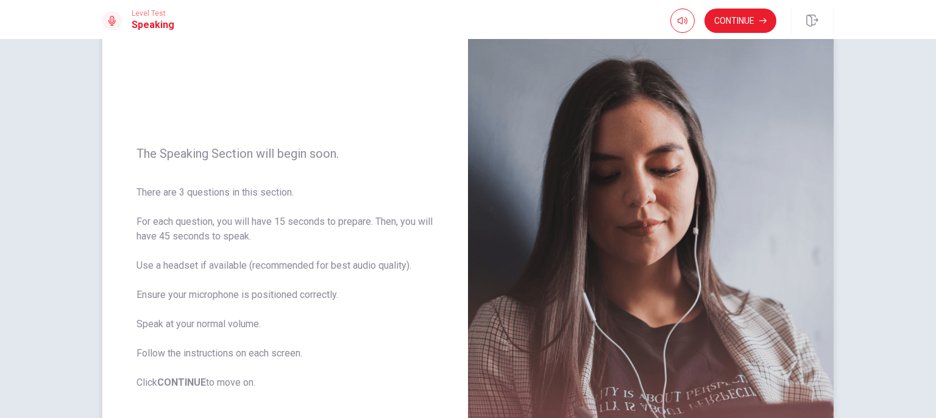
scroll to position [240, 0]
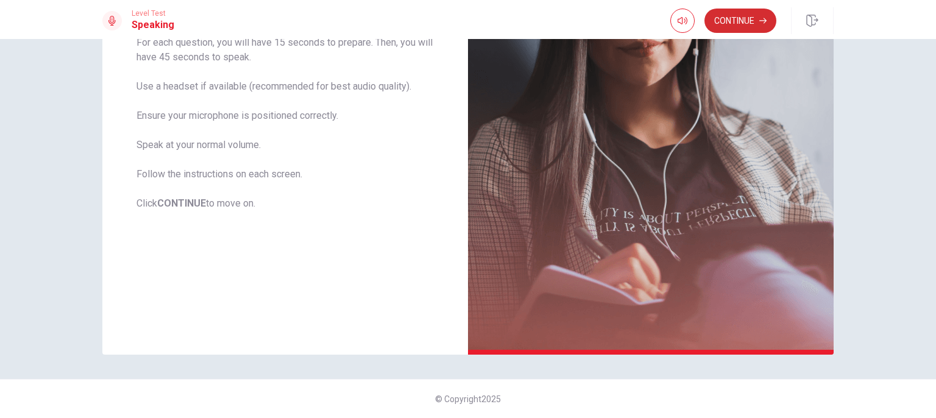
click at [728, 27] on button "Continue" at bounding box center [740, 21] width 72 height 24
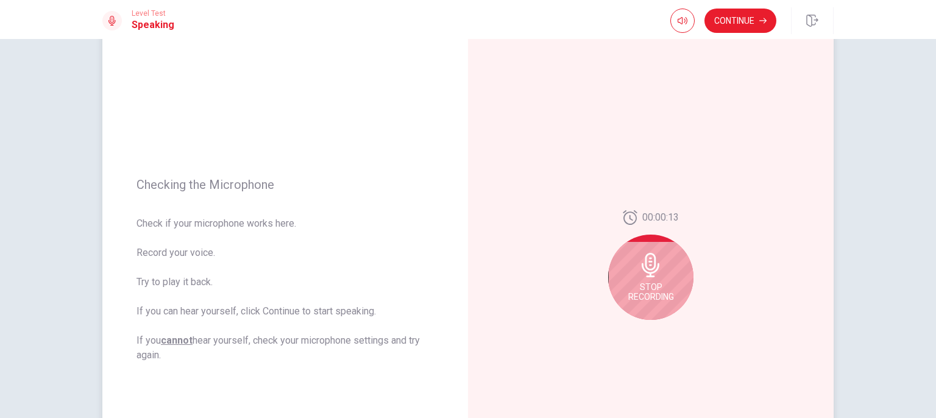
scroll to position [57, 0]
click at [675, 288] on div "Stop Recording" at bounding box center [650, 278] width 85 height 85
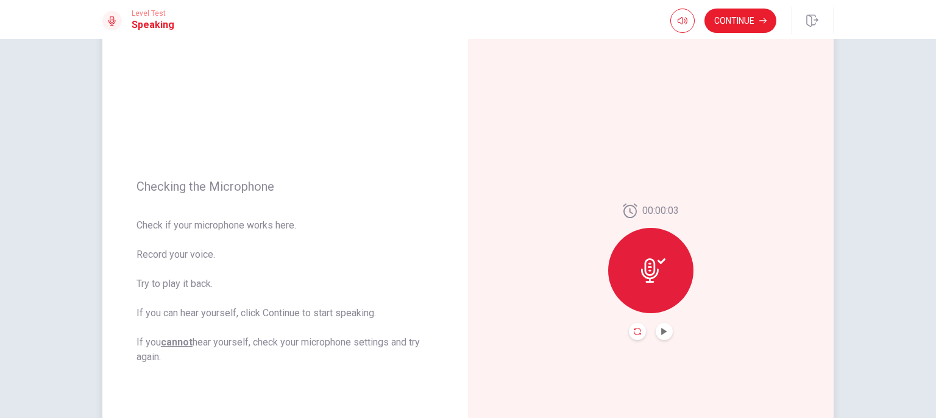
click at [634, 334] on icon "Record Again" at bounding box center [637, 331] width 7 height 7
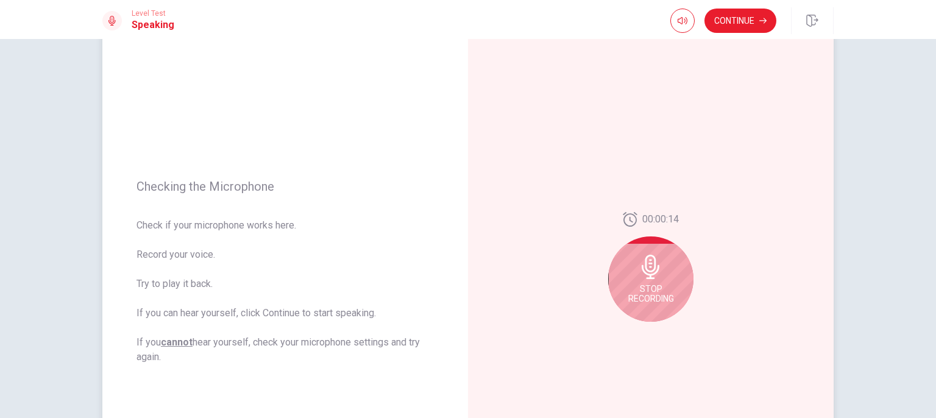
click at [641, 286] on span "Stop Recording" at bounding box center [651, 293] width 46 height 19
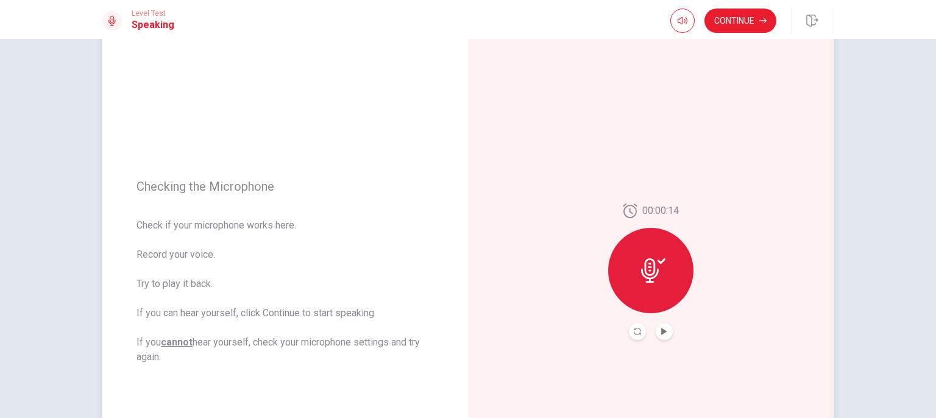
click at [641, 286] on div at bounding box center [650, 270] width 85 height 85
click at [634, 332] on icon "Record Again" at bounding box center [637, 331] width 7 height 7
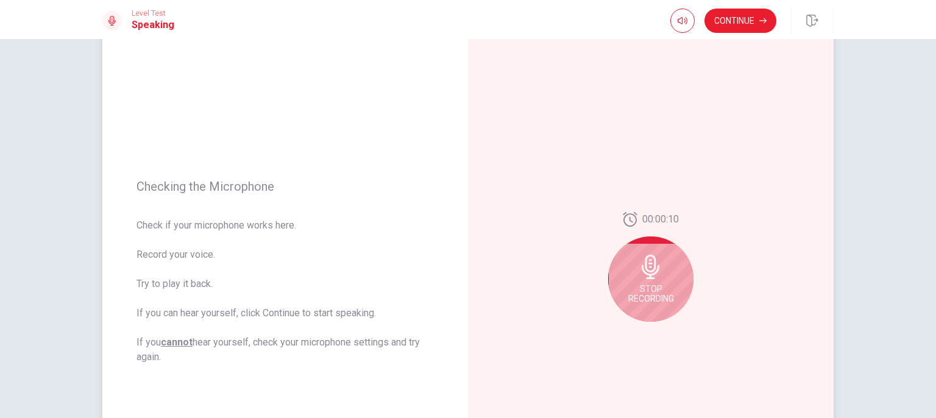
click at [653, 274] on icon at bounding box center [651, 267] width 18 height 24
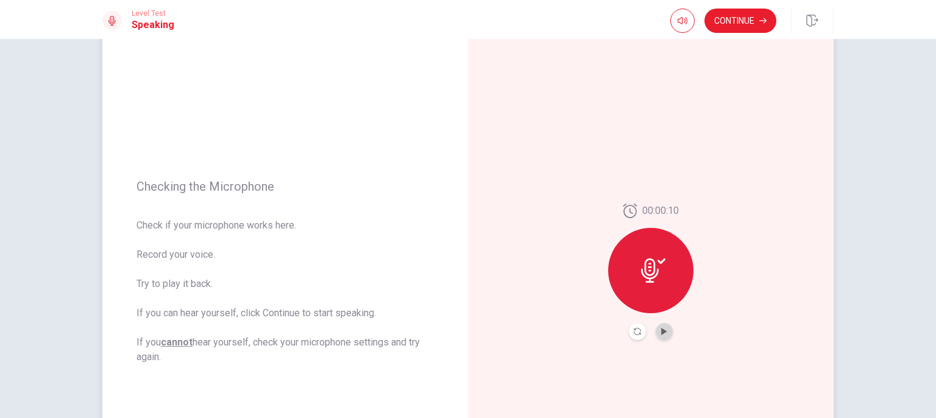
click at [665, 338] on button "Play Audio" at bounding box center [664, 331] width 17 height 17
click at [665, 338] on button "Pause Audio" at bounding box center [664, 331] width 17 height 17
click at [724, 20] on button "Continue" at bounding box center [740, 21] width 72 height 24
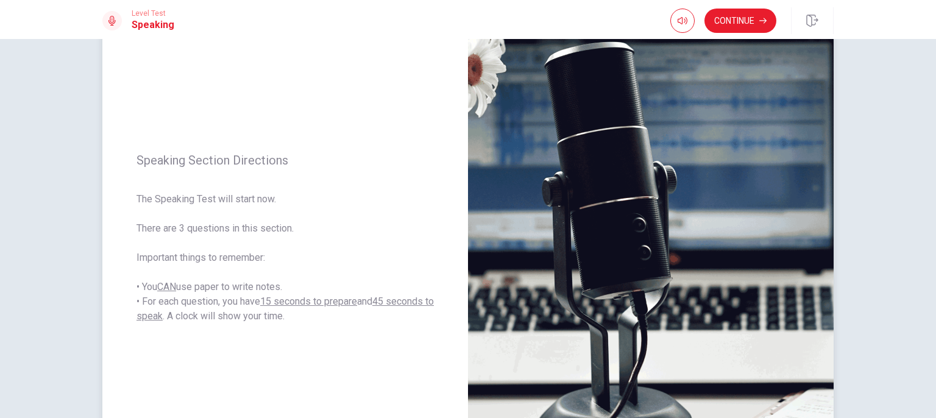
scroll to position [118, 0]
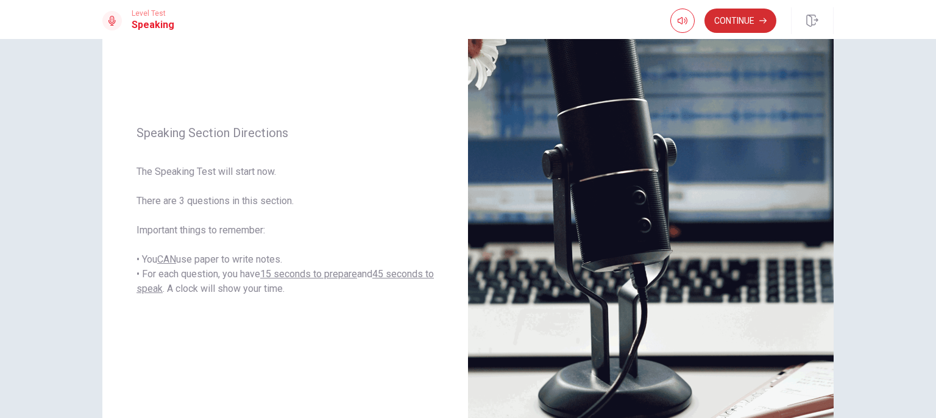
click at [720, 24] on button "Continue" at bounding box center [740, 21] width 72 height 24
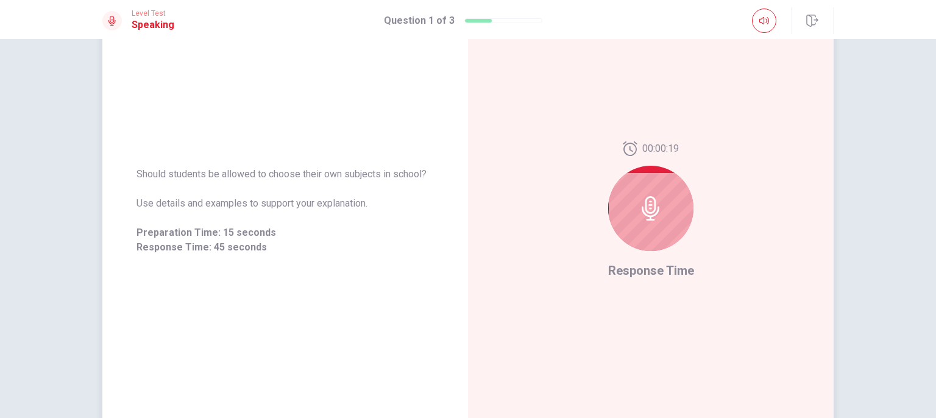
click at [643, 201] on icon at bounding box center [651, 208] width 24 height 24
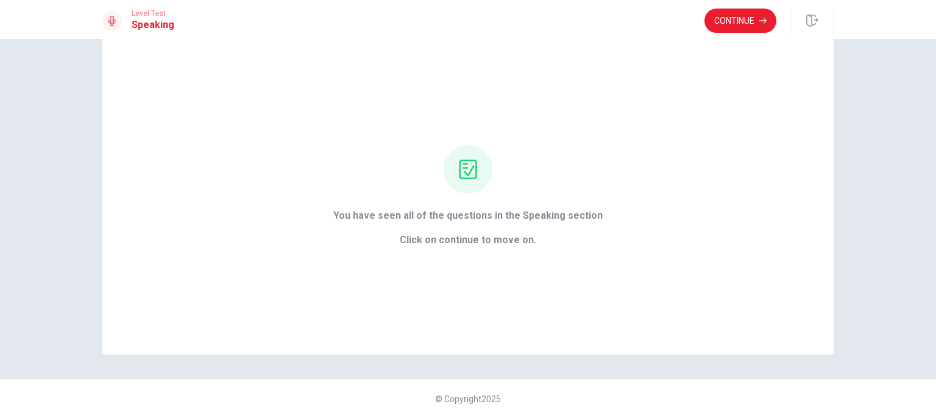
scroll to position [26, 0]
click at [720, 15] on button "Continue" at bounding box center [740, 21] width 72 height 24
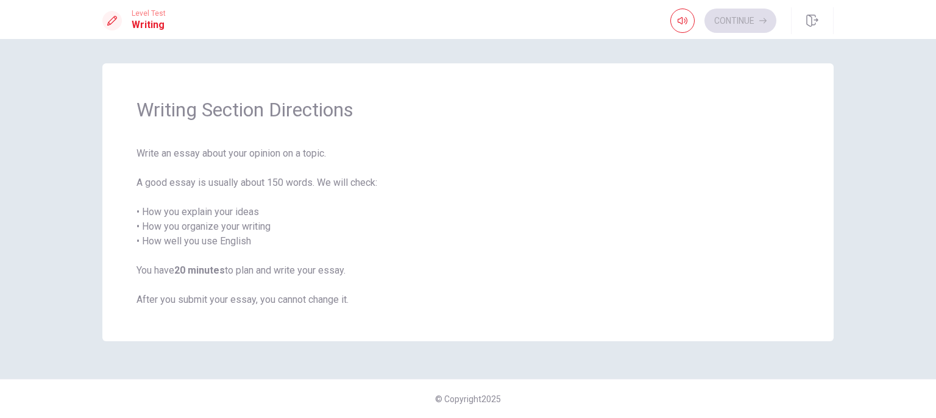
scroll to position [0, 0]
click at [717, 23] on button "Continue" at bounding box center [740, 21] width 72 height 24
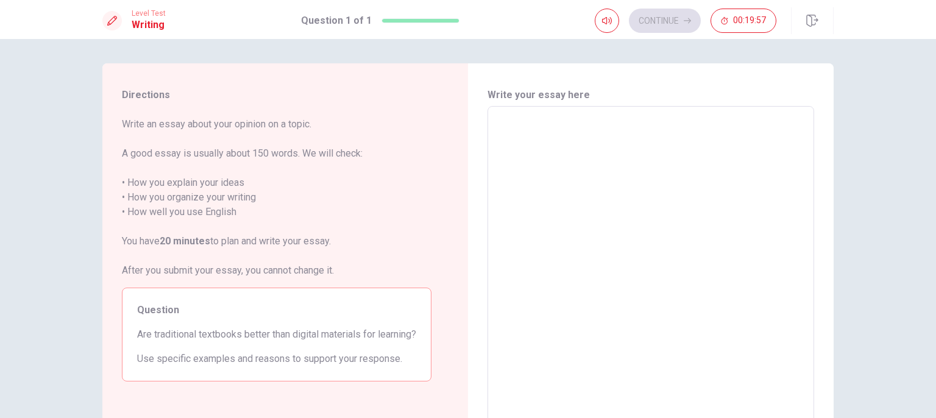
click at [726, 212] on textarea at bounding box center [651, 274] width 310 height 317
type textarea "i"
type textarea "x"
type textarea "I"
type textarea "x"
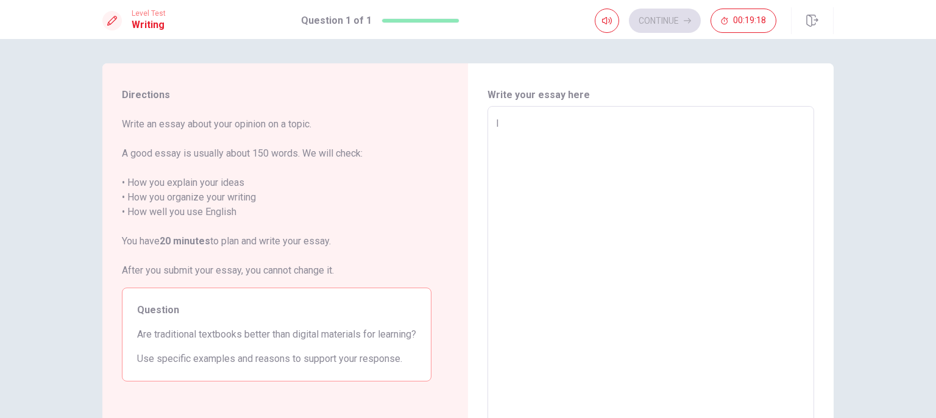
type textarea "In"
type textarea "x"
type textarea "In"
type textarea "x"
type textarea "In m"
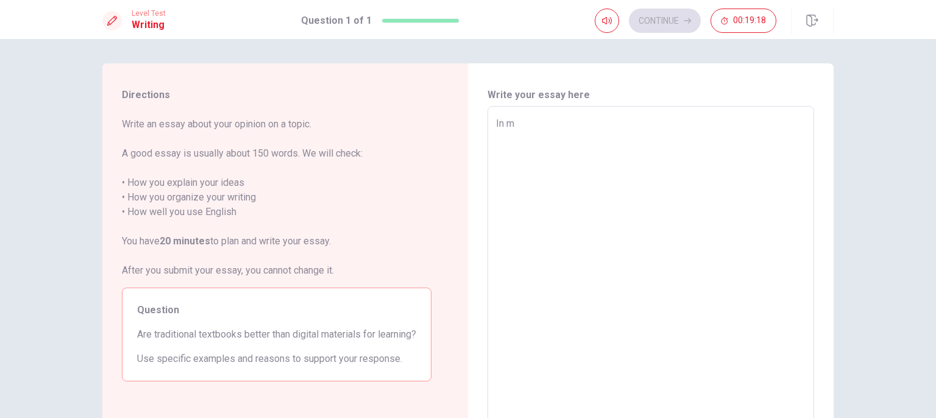
type textarea "x"
type textarea "In my"
type textarea "x"
type textarea "In my"
type textarea "x"
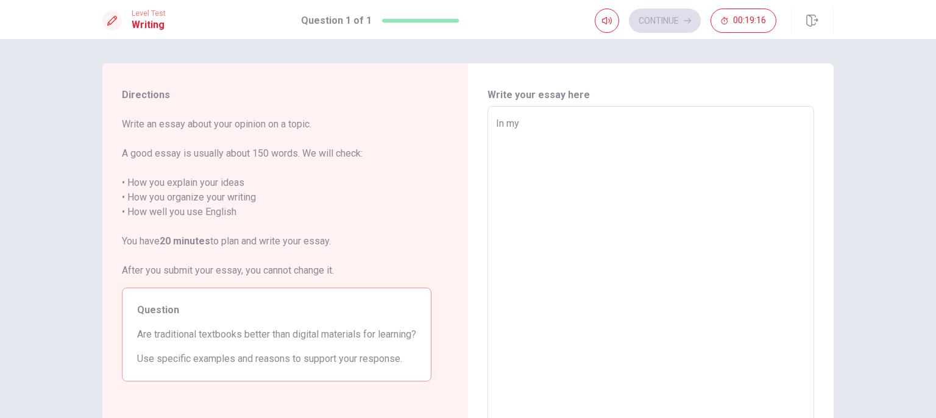
type textarea "In my o"
type textarea "x"
type textarea "In my op"
type textarea "x"
type textarea "In my opi"
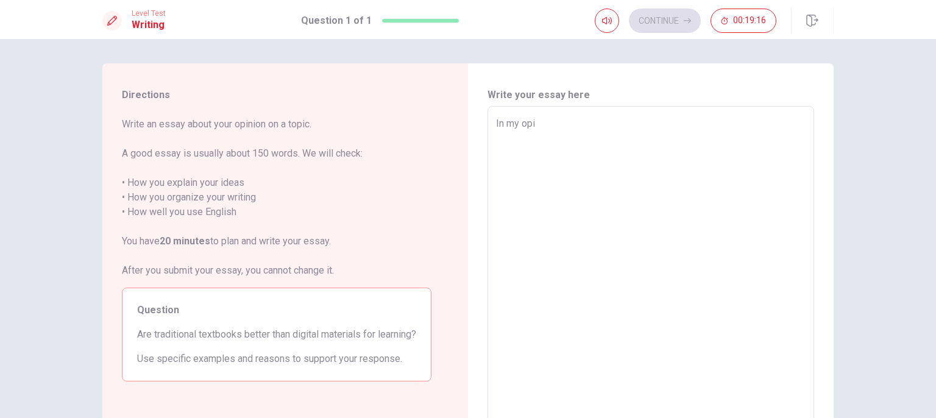
type textarea "x"
type textarea "In my opin"
type textarea "x"
type textarea "In my opini"
type textarea "x"
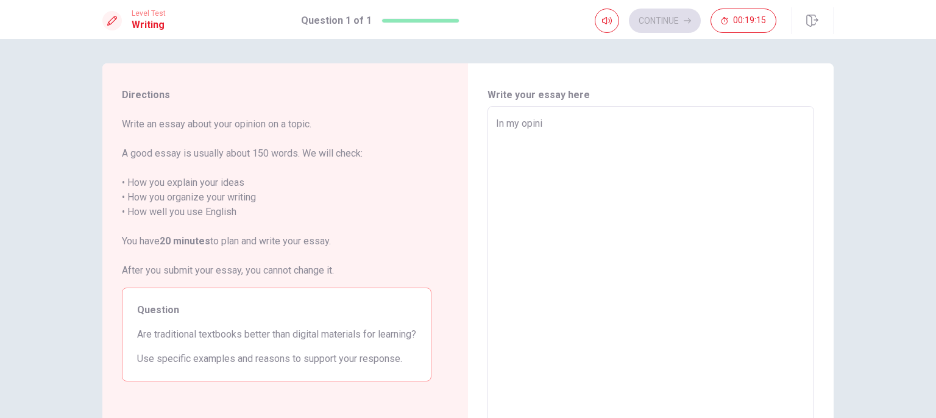
type textarea "In my opinio"
type textarea "x"
type textarea "In my opinion"
type textarea "x"
type textarea "In my opinion,"
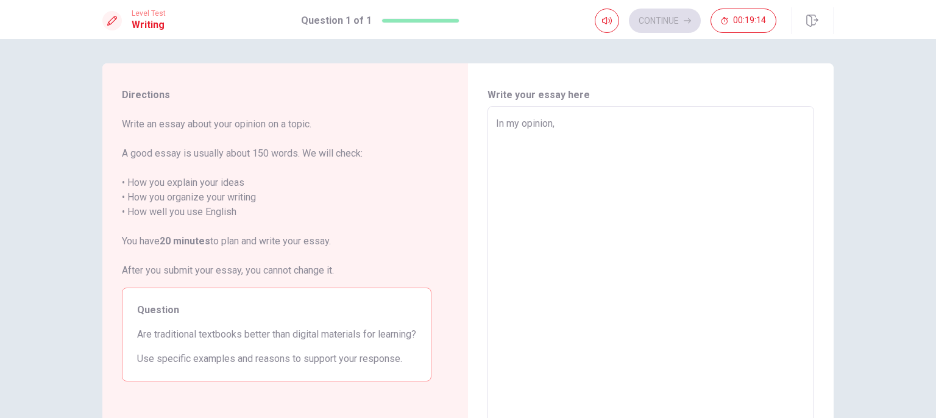
type textarea "x"
type textarea "In my opinion,"
type textarea "x"
type textarea "In my opinion, t"
type textarea "x"
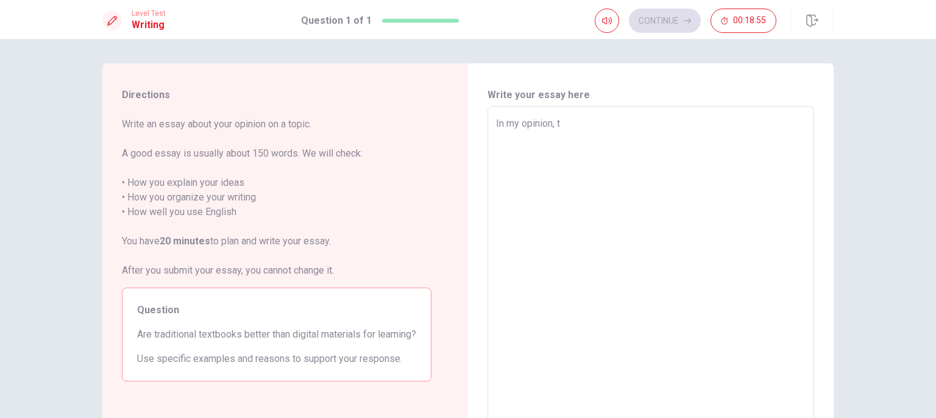
type textarea "In my opinion, tr"
type textarea "x"
type textarea "In my opinion, tra"
type textarea "x"
type textarea "In my opinion, trad"
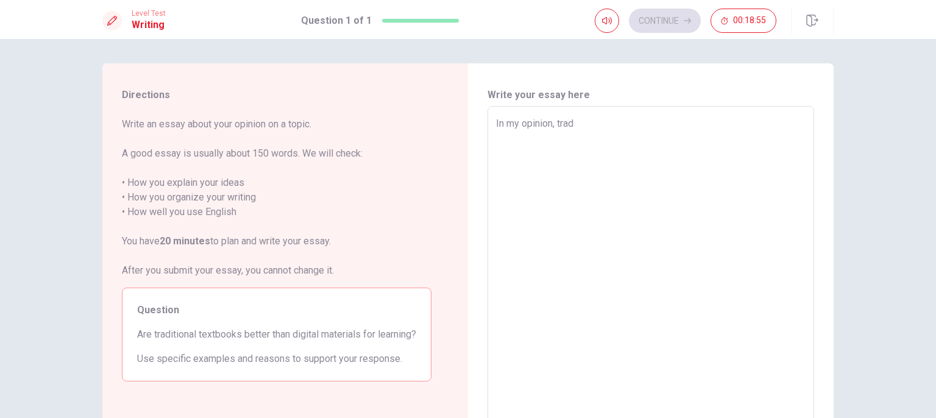
type textarea "x"
type textarea "In my opinion, tradi"
type textarea "x"
type textarea "In my opinion, tradit"
type textarea "x"
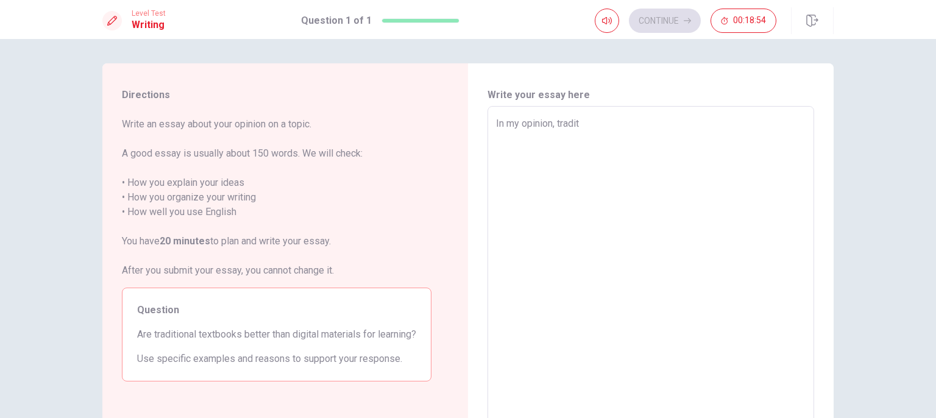
type textarea "In my opinion, traditi"
type textarea "x"
type textarea "In my opinion, traditio"
type textarea "x"
type textarea "In my opinion, tradition"
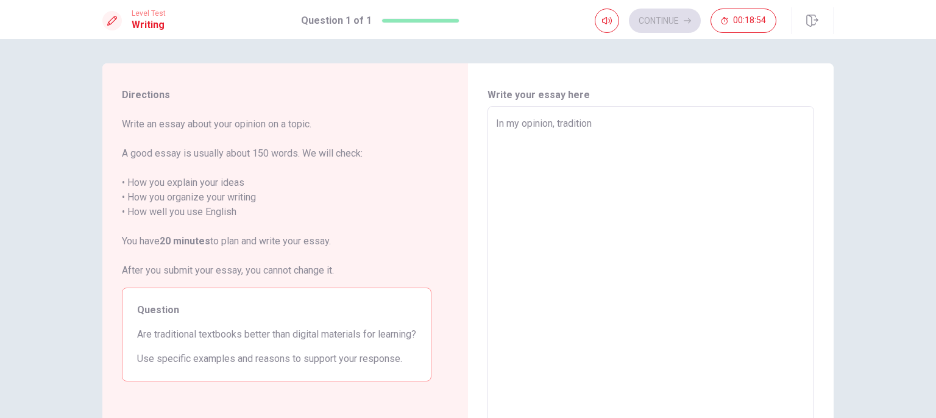
type textarea "x"
type textarea "In my opinion, traditiona"
type textarea "x"
type textarea "In my opinion, traditional"
type textarea "x"
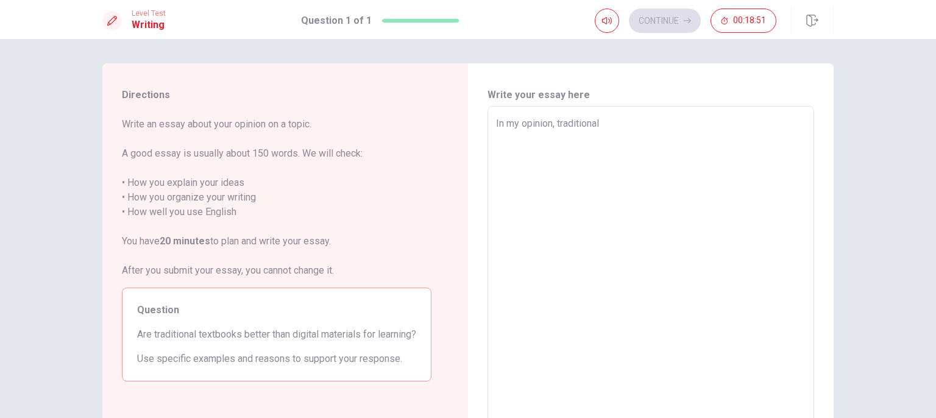
type textarea "In my opinion, traditional"
type textarea "x"
type textarea "In my opinion, traditional t"
type textarea "x"
type textarea "In my opinion, traditional te"
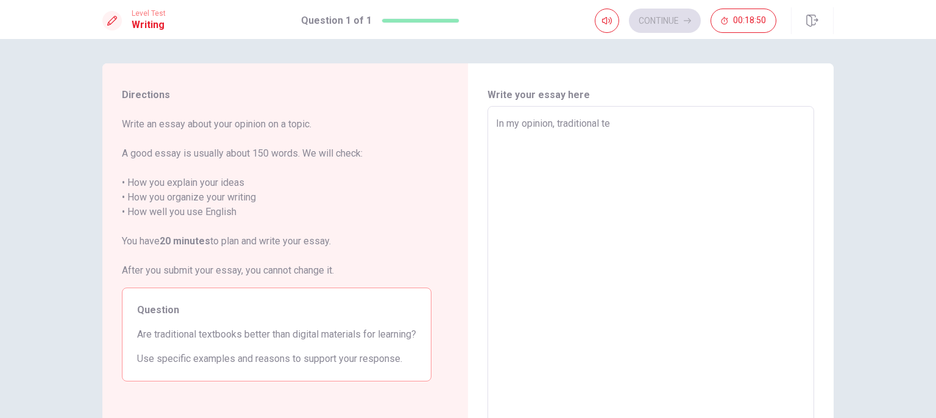
type textarea "x"
type textarea "In my opinion, traditional tex"
type textarea "x"
type textarea "In my opinion, traditional text"
type textarea "x"
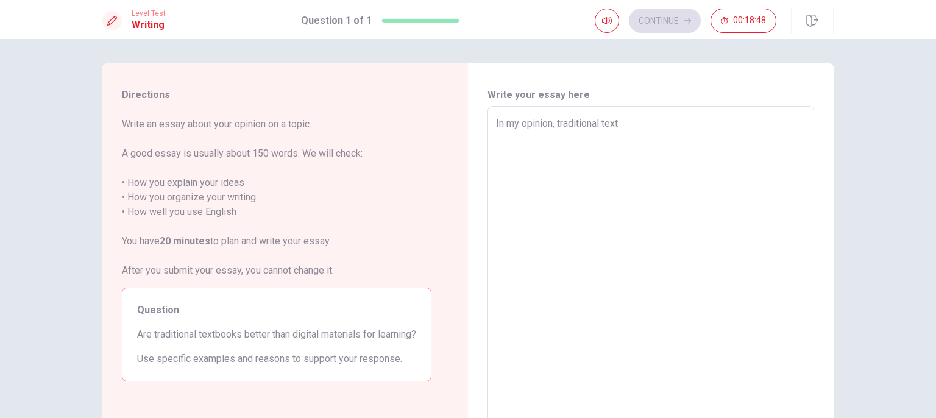
type textarea "In my opinion, traditional textb"
type textarea "x"
type textarea "In my opinion, traditional textbo"
type textarea "x"
type textarea "In my opinion, traditional textboo"
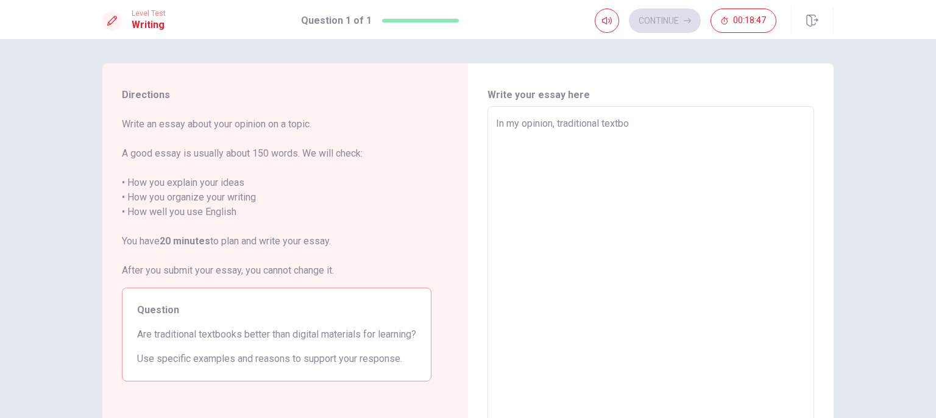
type textarea "x"
type textarea "In my opinion, traditional textbook"
type textarea "x"
type textarea "In my opinion, traditional textbooks"
type textarea "x"
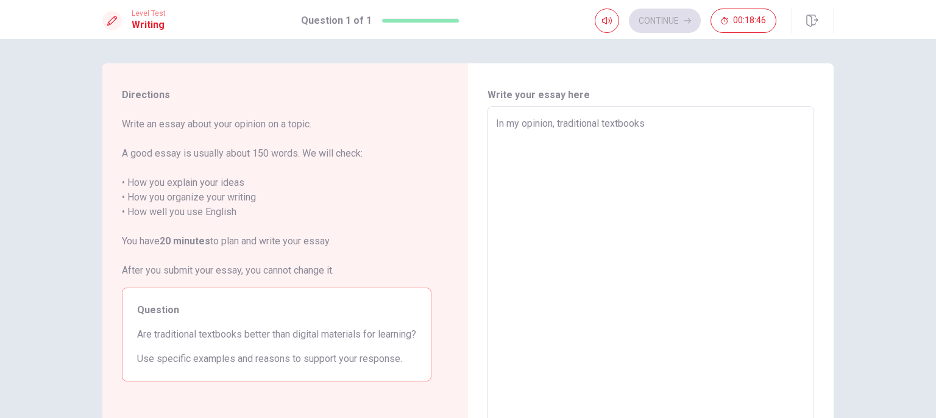
type textarea "In my opinion, traditional textbooks"
type textarea "x"
type textarea "In my opinion, traditional textbooks l"
type textarea "x"
type textarea "In my opinion, traditional textbooks le"
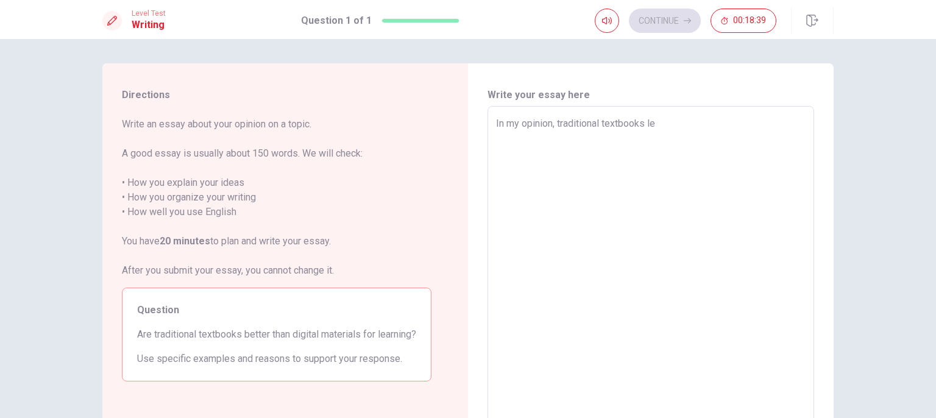
type textarea "x"
type textarea "In my opinion, traditional textbooks les"
type textarea "x"
type textarea "In my opinion, traditional textbooks less"
type textarea "x"
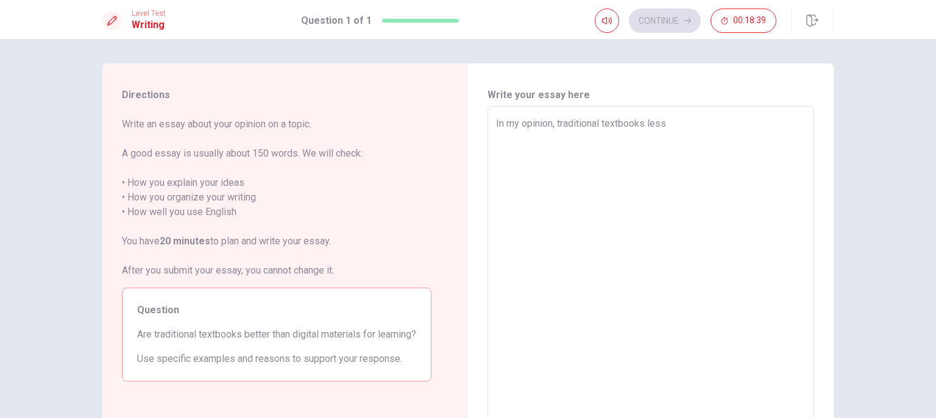
type textarea "In my opinion, traditional textbooks less"
type textarea "x"
type textarea "In my opinion, traditional textbooks less t"
type textarea "x"
type textarea "In my opinion, traditional textbooks less th"
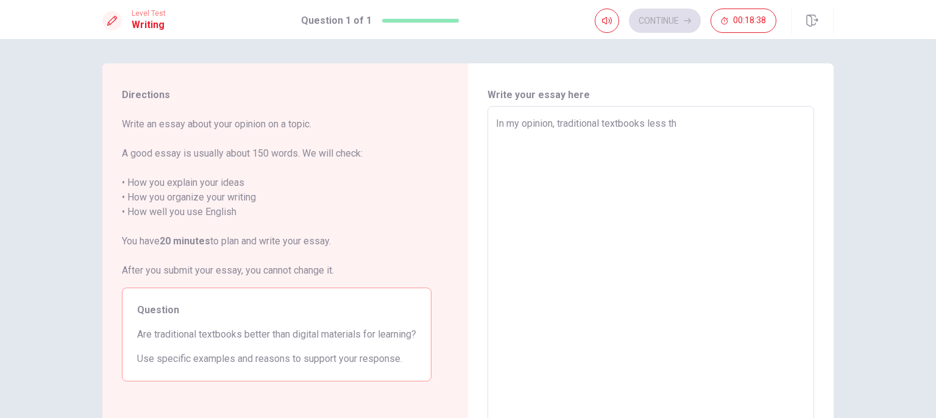
type textarea "x"
type textarea "In my opinion, traditional textbooks less tha"
type textarea "x"
type textarea "In my opinion, traditional textbooks less than"
type textarea "x"
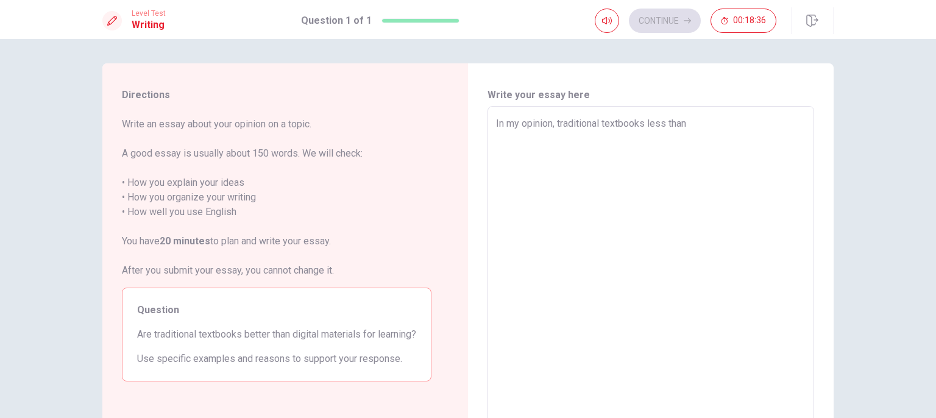
type textarea "In my opinion, traditional textbooks less than"
type textarea "x"
type textarea "In my opinion, traditional textbooks less than d"
type textarea "x"
type textarea "In my opinion, traditional textbooks less than di"
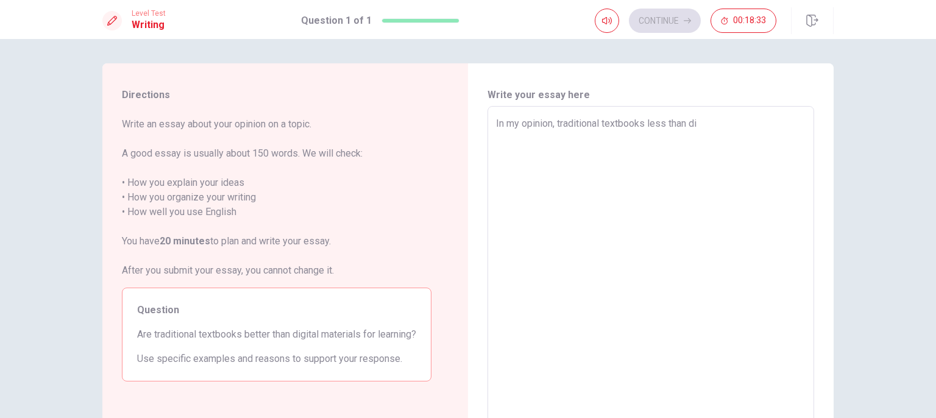
type textarea "x"
type textarea "In my opinion, traditional textbooks less than dig"
type textarea "x"
type textarea "In my opinion, traditional textbooks less than digi"
type textarea "x"
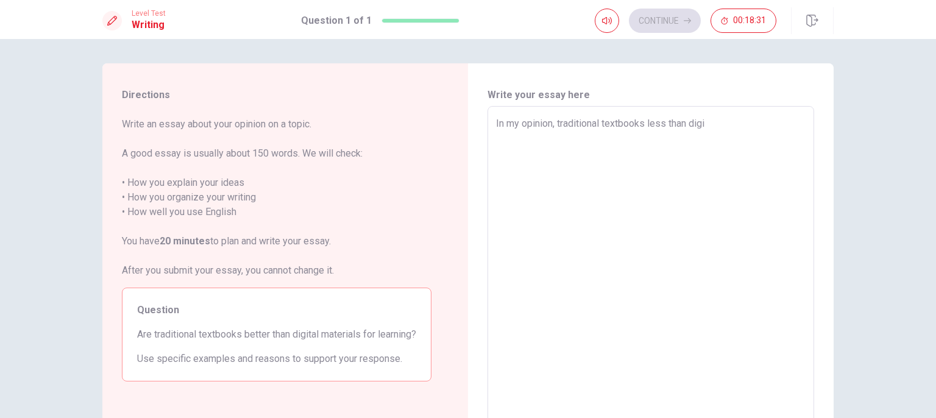
type textarea "In my opinion, traditional textbooks less than digit"
type textarea "x"
type textarea "In my opinion, traditional textbooks less than digita"
type textarea "x"
type textarea "In my opinion, traditional textbooks less than digital"
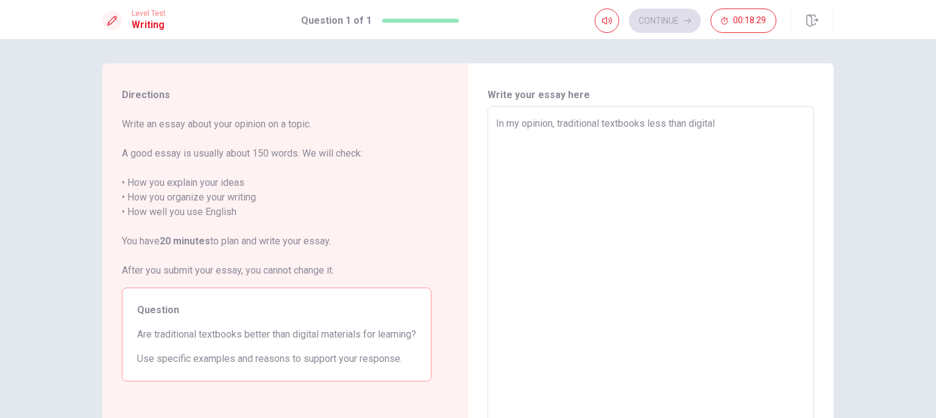
type textarea "x"
type textarea "In my opinion, traditional textbooks less than digital"
type textarea "x"
type textarea "In my opinion, traditional textbooks less than digital m"
type textarea "x"
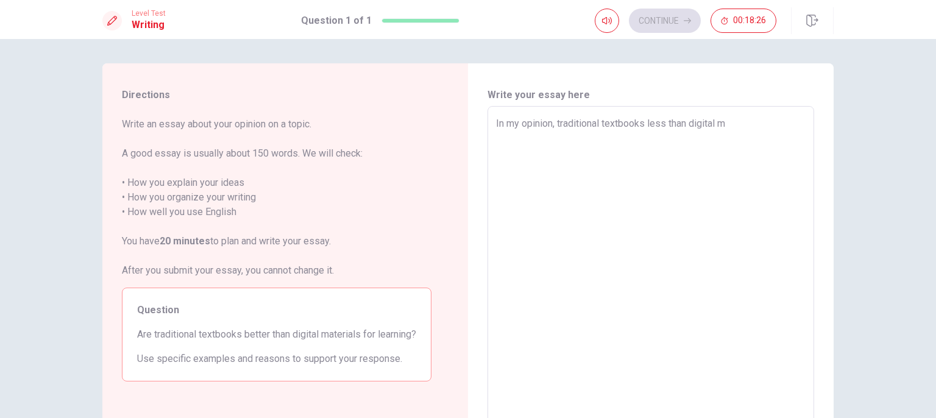
type textarea "In my opinion, traditional textbooks less than digital ma"
type textarea "x"
type textarea "In my opinion, traditional textbooks less than digital mat"
type textarea "x"
type textarea "In my opinion, traditional textbooks less than digital mate"
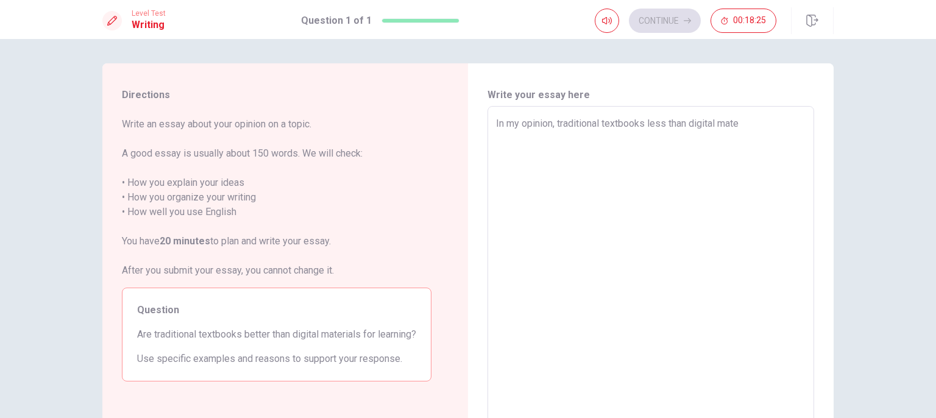
type textarea "x"
type textarea "In my opinion, traditional textbooks less than digital mater"
type textarea "x"
type textarea "In my opinion, traditional textbooks less than digital materi"
type textarea "x"
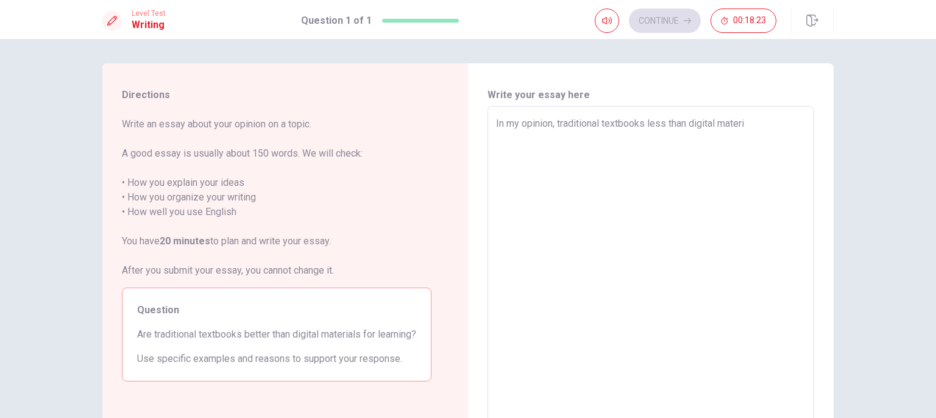
type textarea "In my opinion, traditional textbooks less than digital materia"
type textarea "x"
type textarea "In my opinion, traditional textbooks less than digital material"
type textarea "x"
type textarea "In my opinion, traditional textbooks less than digital materials"
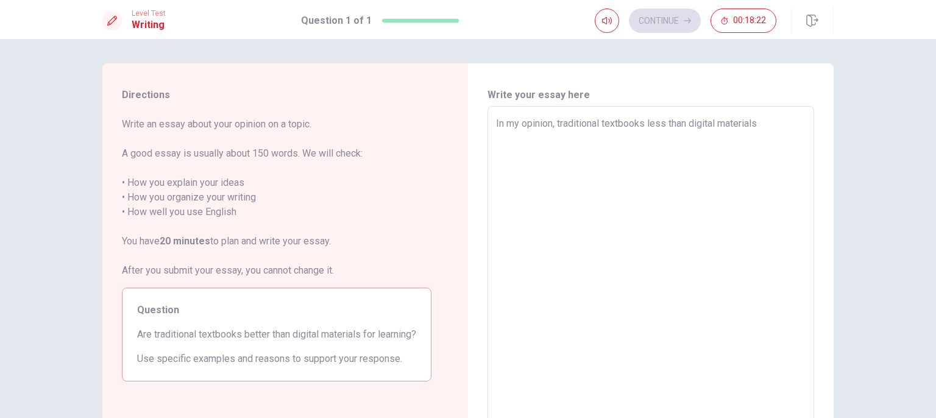
type textarea "x"
type textarea "In my opinion, traditional textbooks less than digital materials."
type textarea "x"
type textarea "In my opinion, traditional textbooks less than digital materials."
type textarea "x"
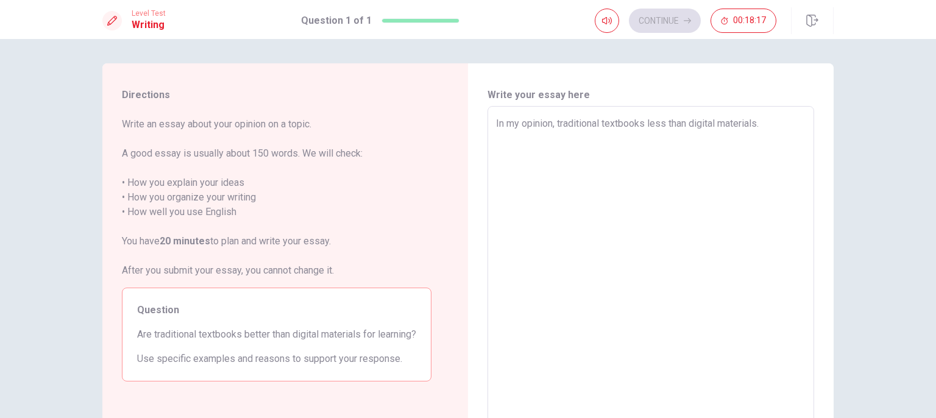
type textarea "In my opinion, traditional textbooks less than digital materials. b"
type textarea "x"
type textarea "In my opinion, traditional textbooks less than digital materials. be"
type textarea "x"
type textarea "In my opinion, traditional textbooks less than digital materials. bec"
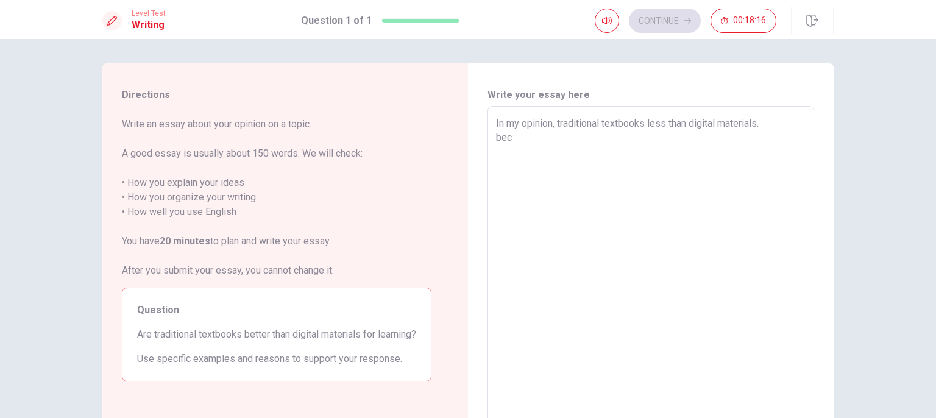
type textarea "x"
type textarea "In my opinion, traditional textbooks less than digital materials. beca"
type textarea "x"
type textarea "In my opinion, traditional textbooks less than digital materials. becau"
type textarea "x"
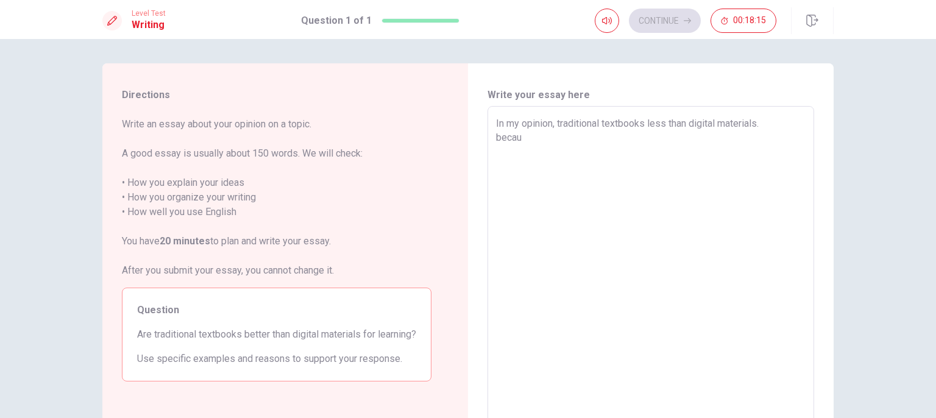
type textarea "In my opinion, traditional textbooks less than digital materials. becaus"
type textarea "x"
type textarea "In my opinion, traditional textbooks less than digital materials. because"
type textarea "x"
type textarea "In my opinion, traditional textbooks less than digital materials. because"
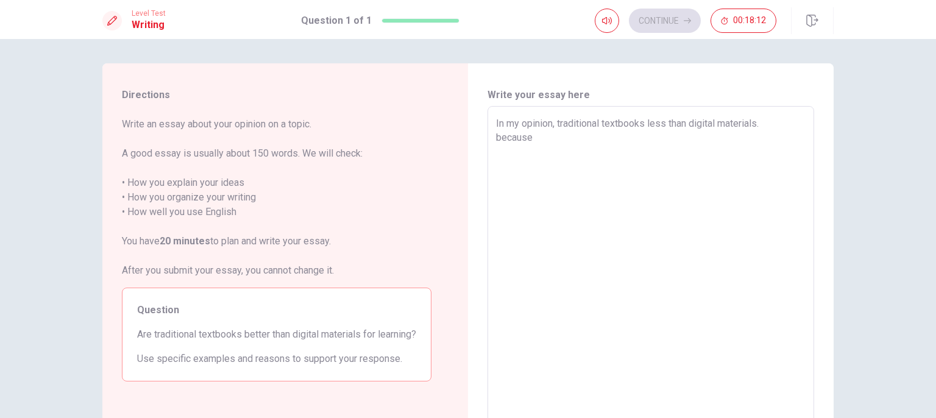
type textarea "x"
type textarea "In my opinion, traditional textbooks less than digital materials. ecause"
type textarea "x"
type textarea "In my opinion, traditional textbooks less than digital materials. Because"
drag, startPoint x: 687, startPoint y: 122, endPoint x: 759, endPoint y: 119, distance: 72.0
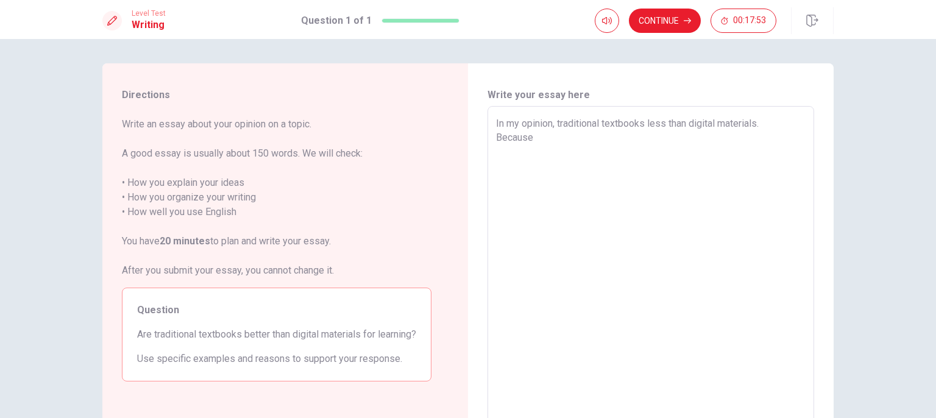
click at [759, 119] on textarea "In my opinion, traditional textbooks less than digital materials. Because" at bounding box center [651, 274] width 310 height 317
click at [578, 144] on textarea "In my opinion, traditional textbooks less than digital materials. Because" at bounding box center [651, 274] width 310 height 317
paste textarea "d"
type textarea "x"
type textarea "In my opinion, traditional textbooks less than digital materials. Because d"
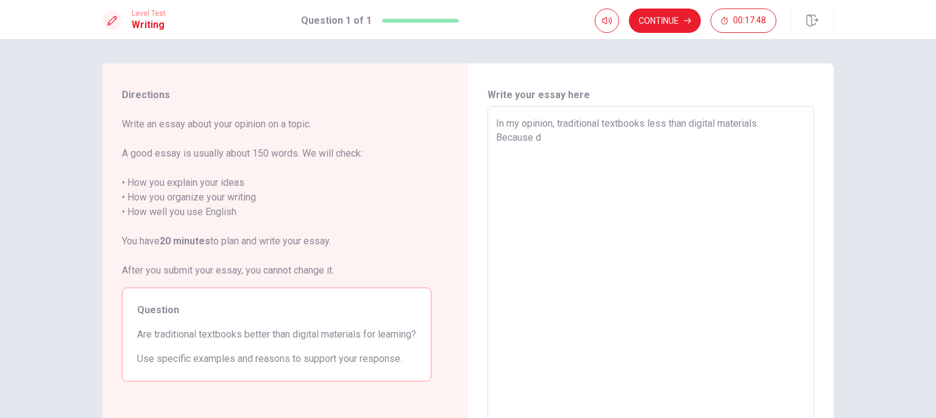
type textarea "x"
type textarea "In my opinion, traditional textbooks less than digital materials. Because di"
type textarea "x"
type textarea "In my opinion, traditional textbooks less than digital materials. Because dig"
type textarea "x"
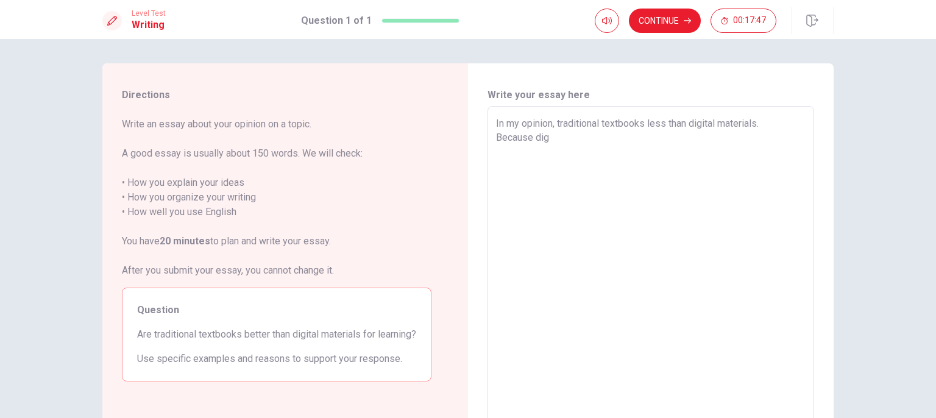
type textarea "In my opinion, traditional textbooks less than digital materials. Because digi"
type textarea "x"
type textarea "In my opinion, traditional textbooks less than digital materials. Because digit"
type textarea "x"
type textarea "In my opinion, traditional textbooks less than digital materials. Because digita"
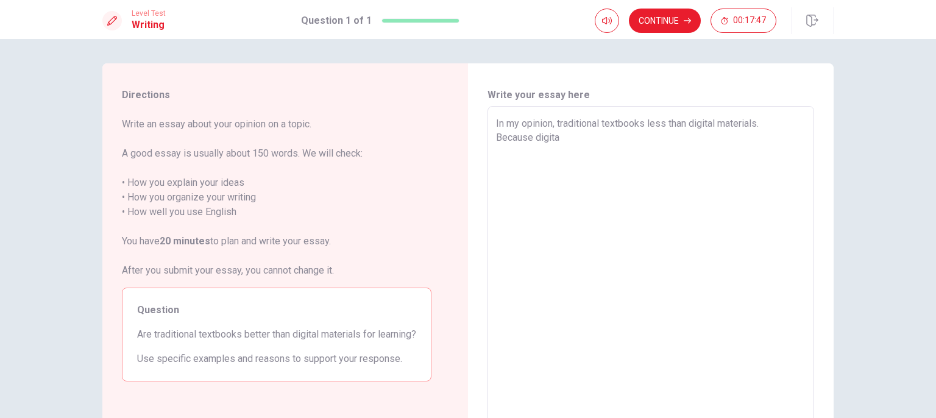
type textarea "x"
type textarea "In my opinion, traditional textbooks less than digital materials. Because digit…"
type textarea "x"
type textarea "In my opinion, traditional textbooks less than digital materials. Because digit…"
type textarea "x"
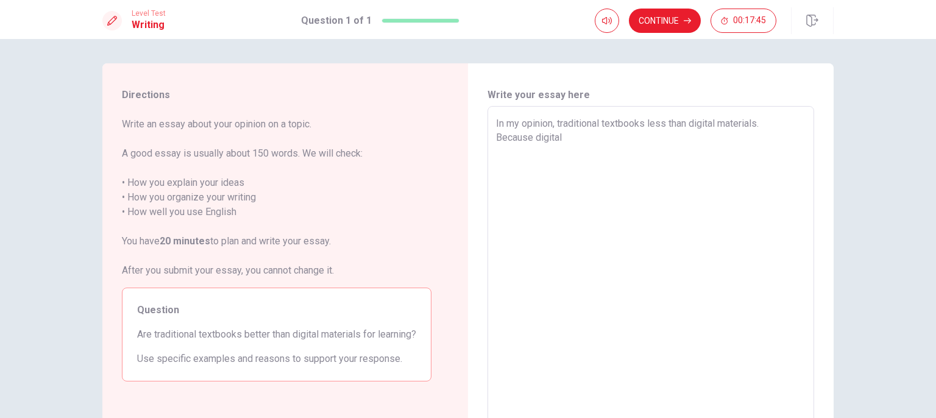
type textarea "In my opinion, traditional textbooks less than digital materials. Because digit…"
type textarea "x"
type textarea "In my opinion, traditional textbooks less than digital materials. Because digit…"
type textarea "x"
type textarea "In my opinion, traditional textbooks less than digital materials. Because digit…"
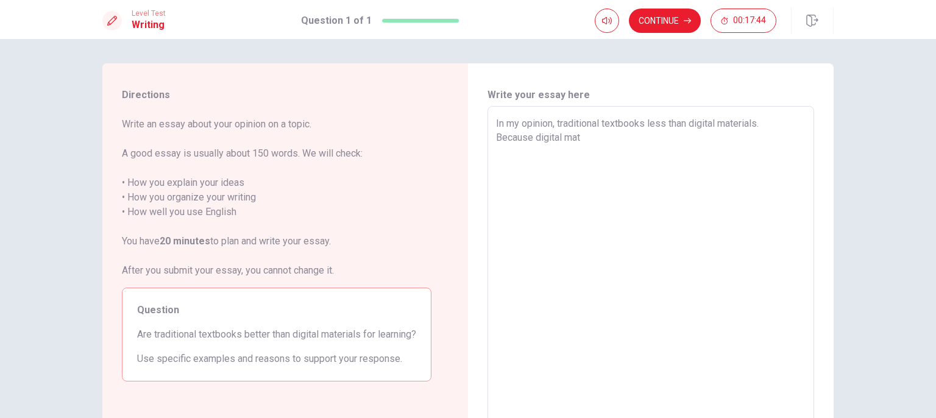
type textarea "x"
type textarea "In my opinion, traditional textbooks less than digital materials. Because digit…"
type textarea "x"
type textarea "In my opinion, traditional textbooks less than digital materials. Because digit…"
type textarea "x"
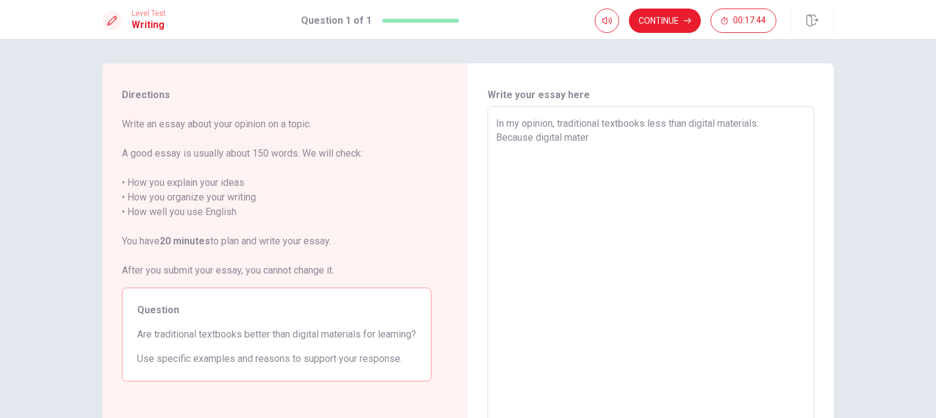
type textarea "In my opinion, traditional textbooks less than digital materials. Because digit…"
type textarea "x"
type textarea "In my opinion, traditional textbooks less than digital materials. Because digit…"
type textarea "x"
type textarea "In my opinion, traditional textbooks less than digital materials. Because digit…"
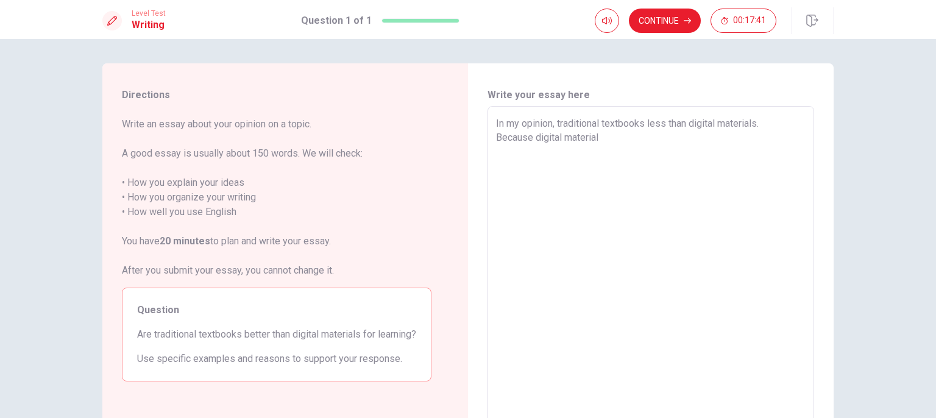
type textarea "x"
type textarea "In my opinion, traditional textbooks less than digital materials. Because digit…"
type textarea "x"
type textarea "In my opinion, traditional textbooks less than digital materials. Because digit…"
type textarea "x"
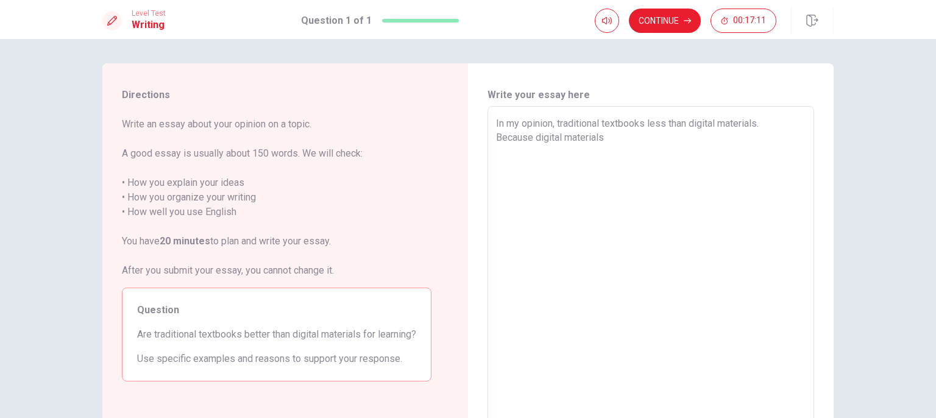
type textarea "In my opinion, traditional textbooks less than digital materials. Because wdigi…"
type textarea "x"
type textarea "In my opinion, traditional textbooks less than digital materials. Because wedig…"
type textarea "x"
type textarea "In my opinion, traditional textbooks less than digital materials. Because we di…"
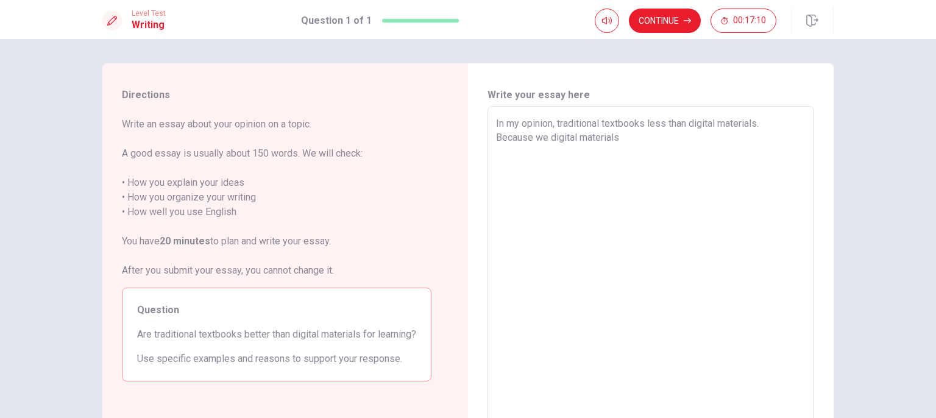
type textarea "x"
type textarea "In my opinion, traditional textbooks less than digital materials. Because we cd…"
type textarea "x"
type textarea "In my opinion, traditional textbooks less than digital materials. Because we ca…"
type textarea "x"
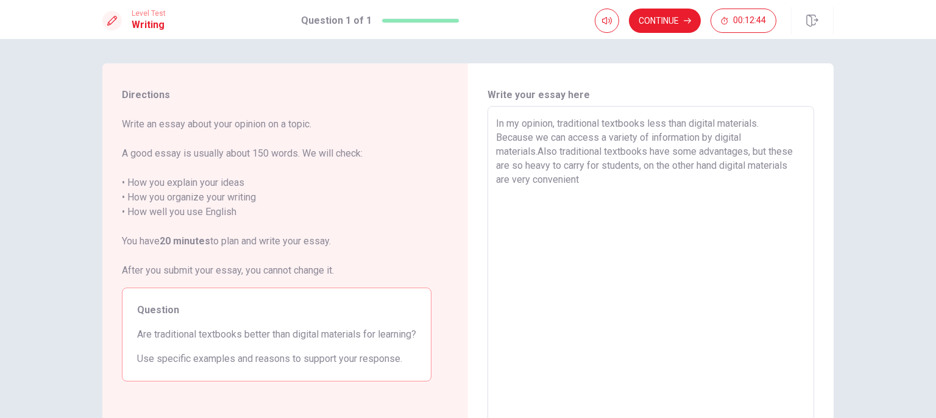
click at [643, 168] on textarea "In my opinion, traditional textbooks less than digital materials. Because we ca…" at bounding box center [651, 274] width 310 height 317
click at [537, 153] on textarea "In my opinion, traditional textbooks less than digital materials. Because we ca…" at bounding box center [651, 274] width 310 height 317
click at [490, 180] on div "In my opinion, traditional textbooks less than digital materials. Because we ca…" at bounding box center [650, 274] width 327 height 337
click at [492, 182] on div "In my opinion, traditional textbooks less than digital materials. Because we ca…" at bounding box center [650, 274] width 327 height 337
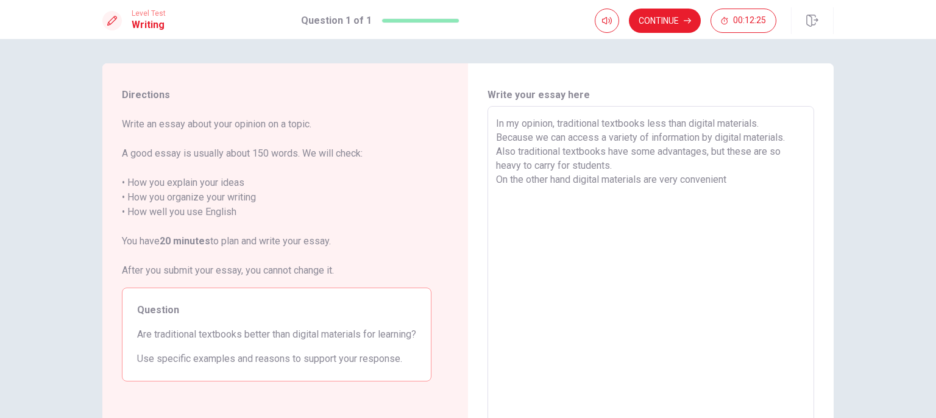
click at [496, 177] on textarea "In my opinion, traditional textbooks less than digital materials. Because we ca…" at bounding box center [651, 274] width 310 height 317
click at [501, 180] on textarea "In my opinion, traditional textbooks less than digital materials. Because we ca…" at bounding box center [651, 274] width 310 height 317
click at [490, 123] on div "In my opinion, traditional textbooks less than digital materials. Because we ca…" at bounding box center [650, 274] width 327 height 337
click at [492, 122] on div "In my opinion, traditional textbooks less than digital materials. Because we ca…" at bounding box center [650, 274] width 327 height 337
click at [495, 122] on div "In my opinion, traditional textbooks less than digital materials. Because we ca…" at bounding box center [650, 274] width 327 height 337
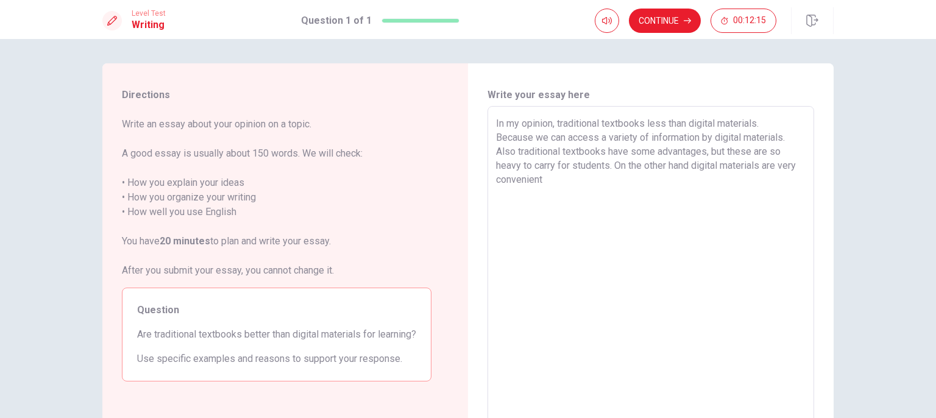
click at [496, 122] on textarea "In my opinion, traditional textbooks less than digital materials. Because we ca…" at bounding box center [651, 274] width 310 height 317
click at [512, 145] on textarea "In my opinion, traditional textbooks less than digital materials. Because we ca…" at bounding box center [651, 274] width 310 height 317
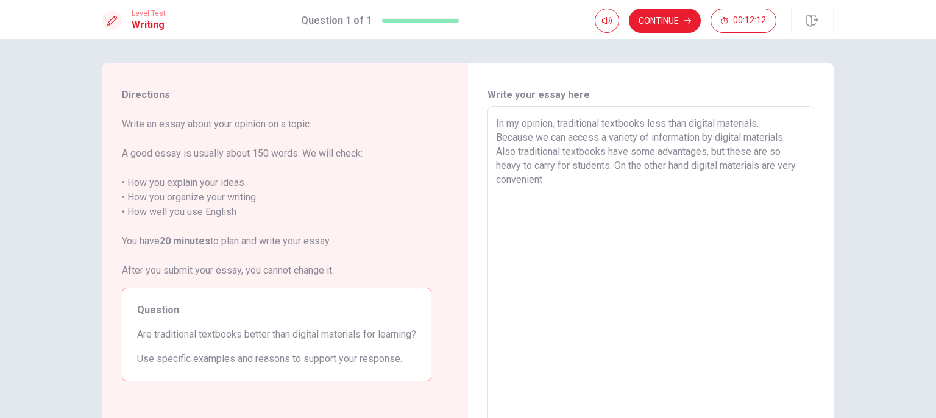
click at [496, 127] on textarea "In my opinion, traditional textbooks less than digital materials. Because we ca…" at bounding box center [651, 274] width 310 height 317
click at [492, 138] on div "In my opinion, traditional textbooks less than digital materials. Because we ca…" at bounding box center [650, 274] width 327 height 337
click at [499, 137] on textarea "In my opinion, traditional textbooks less than digital materials. Because we ca…" at bounding box center [651, 274] width 310 height 317
click at [563, 193] on textarea "In my opinion, traditional textbooks less than digital materials.Because we can…" at bounding box center [651, 274] width 310 height 317
click at [658, 211] on textarea "In my opinion, traditional textbooks less than digital materials.Because we can…" at bounding box center [651, 274] width 310 height 317
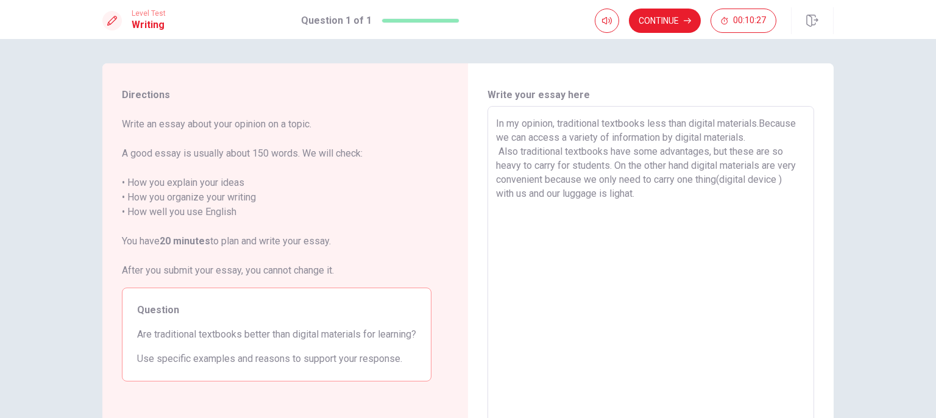
click at [496, 213] on textarea "In my opinion, traditional textbooks less than digital materials.Because we can…" at bounding box center [651, 274] width 310 height 317
click at [683, 213] on textarea "In my opinion, traditional textbooks less than digital materials.Because we can…" at bounding box center [651, 274] width 310 height 317
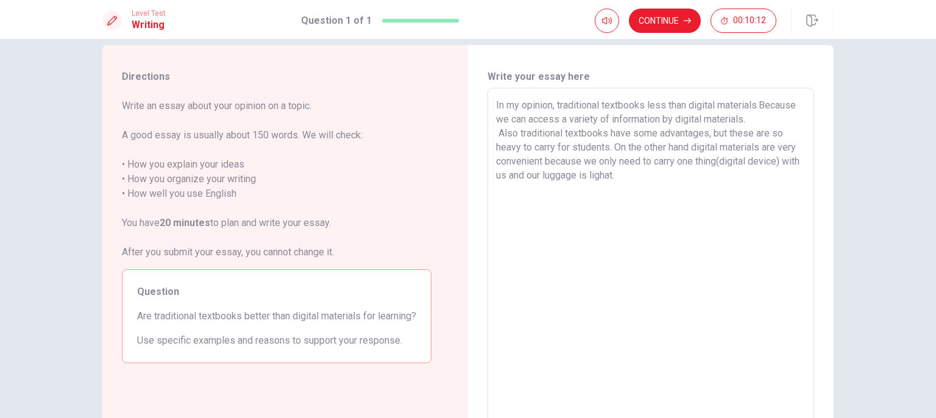
scroll to position [10, 0]
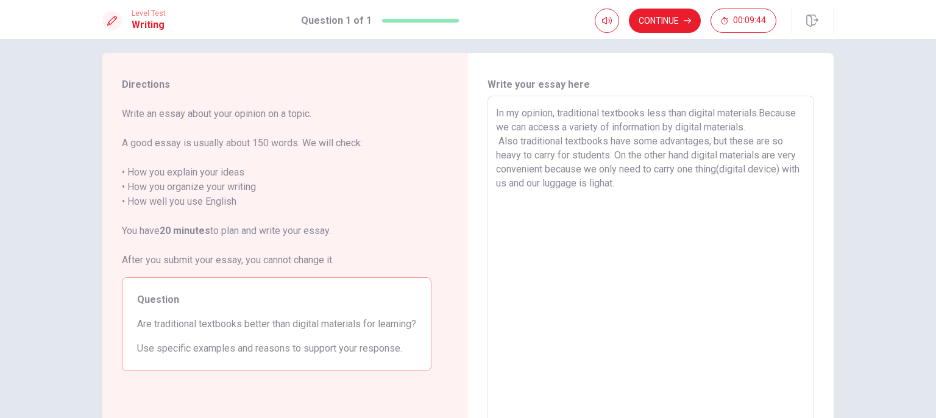
click at [663, 194] on textarea "In my opinion, traditional textbooks less than digital materials.Because we can…" at bounding box center [651, 264] width 310 height 317
click at [671, 202] on textarea "In my opinion, traditional textbooks less than digital materials.Because we can…" at bounding box center [651, 264] width 310 height 317
click at [612, 166] on textarea "In my opinion, traditional textbooks less than digital materials.Because we can…" at bounding box center [651, 264] width 310 height 317
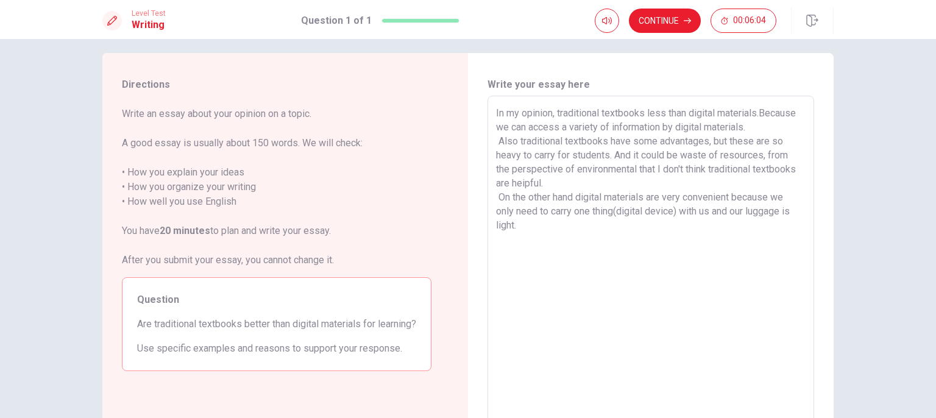
click at [565, 193] on textarea "In my opinion, traditional textbooks less than digital materials.Because we can…" at bounding box center [651, 264] width 310 height 317
click at [654, 244] on textarea "In my opinion, traditional textbooks less than digital materials.Because we can…" at bounding box center [651, 264] width 310 height 317
click at [496, 261] on textarea "In my opinion, traditional textbooks less than digital materials.Because we can…" at bounding box center [651, 264] width 310 height 317
click at [504, 251] on textarea "In my opinion, traditional textbooks less than digital materials.Because we can…" at bounding box center [651, 264] width 310 height 317
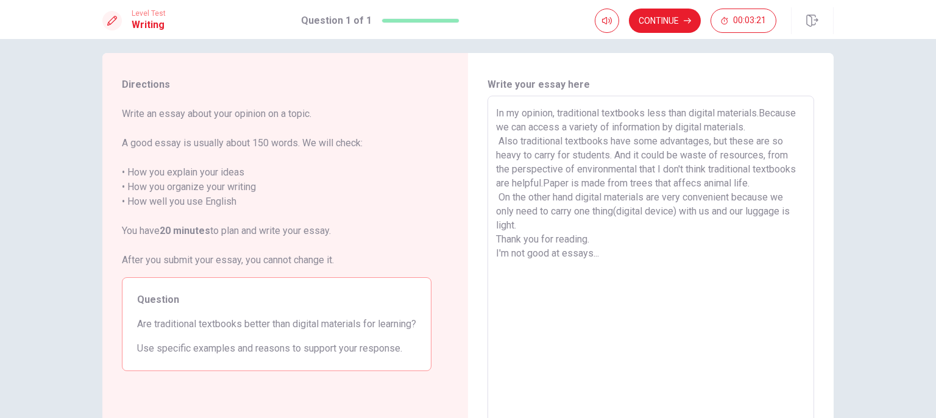
drag, startPoint x: 523, startPoint y: 239, endPoint x: 529, endPoint y: 237, distance: 6.6
click at [523, 240] on textarea "In my opinion, traditional textbooks less than digital materials.Because we can…" at bounding box center [651, 264] width 310 height 317
click at [514, 155] on textarea "In my opinion, traditional textbooks less than digital materials.Because we can…" at bounding box center [651, 264] width 310 height 317
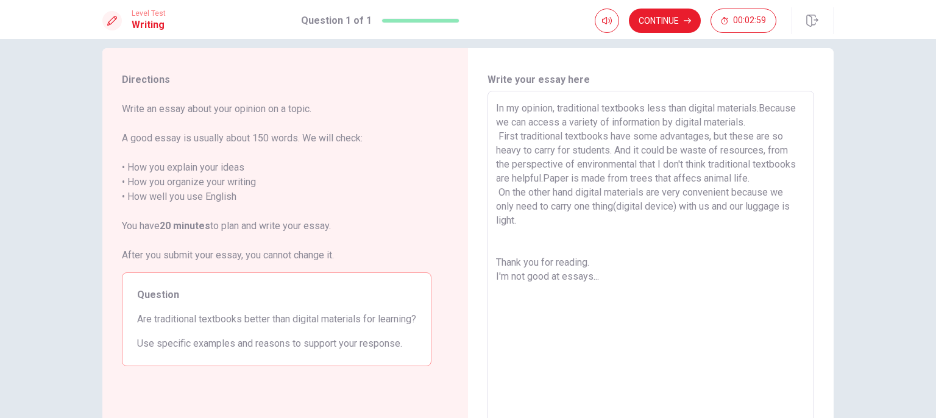
scroll to position [0, 0]
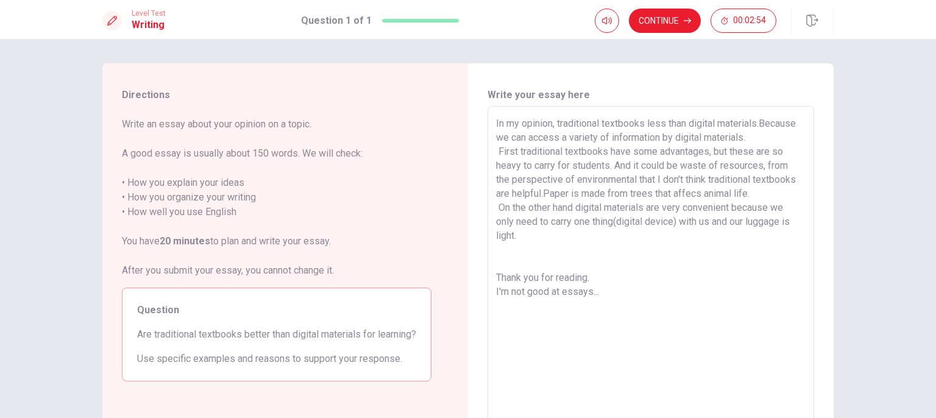
click at [537, 254] on textarea "In my opinion, traditional textbooks less than digital materials.Because we can…" at bounding box center [651, 274] width 310 height 317
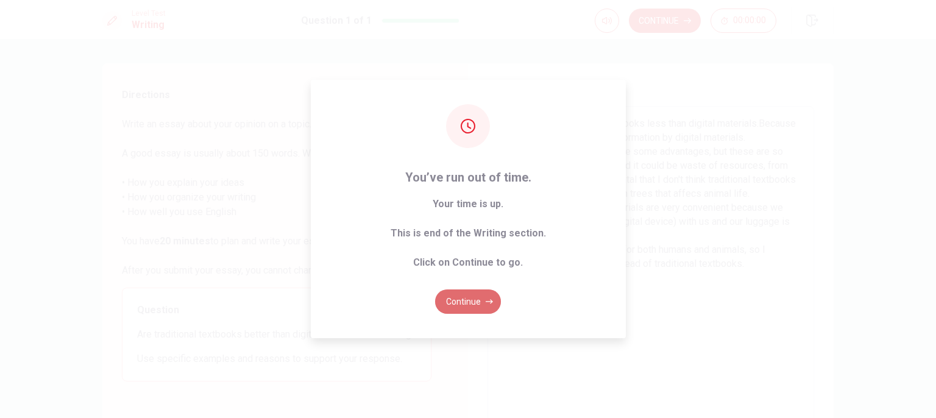
click at [469, 299] on button "Continue" at bounding box center [468, 301] width 66 height 24
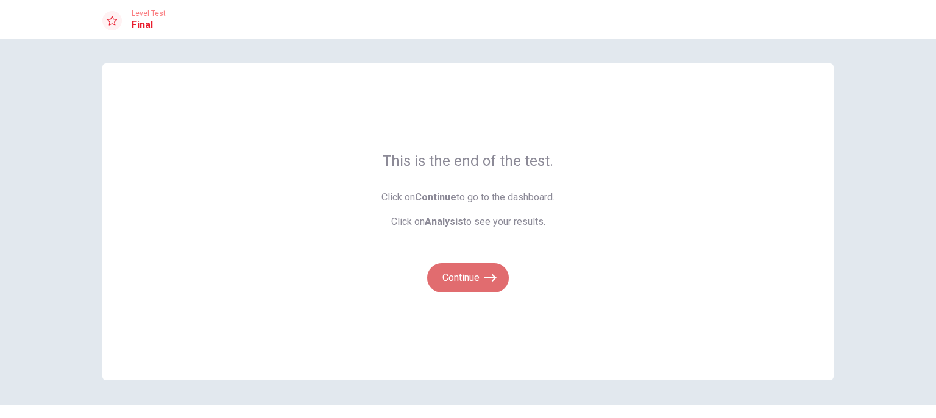
click at [478, 283] on button "Continue" at bounding box center [468, 277] width 82 height 29
